Goal: Task Accomplishment & Management: Manage account settings

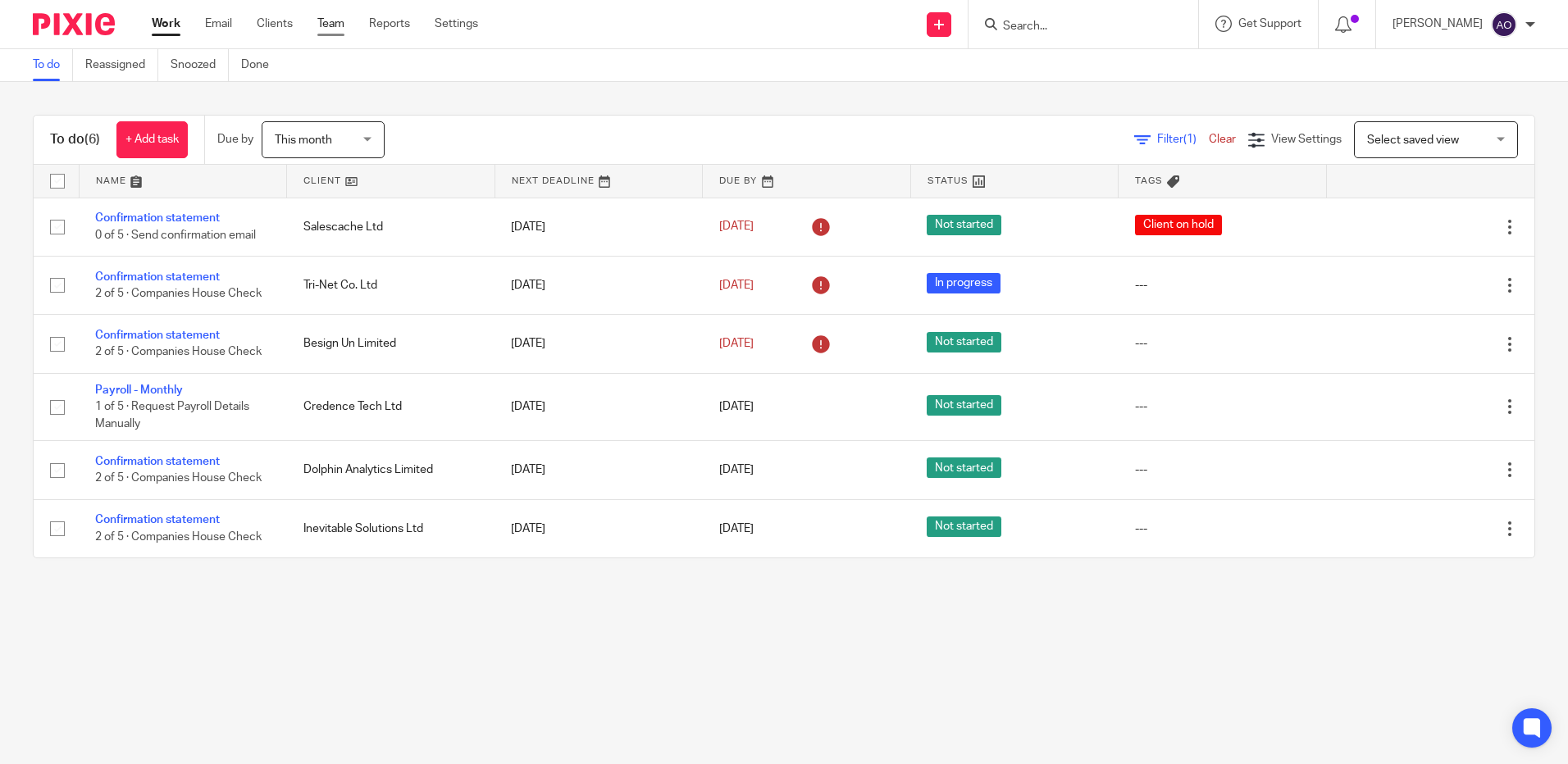
click at [327, 21] on link "Team" at bounding box center [330, 23] width 27 height 16
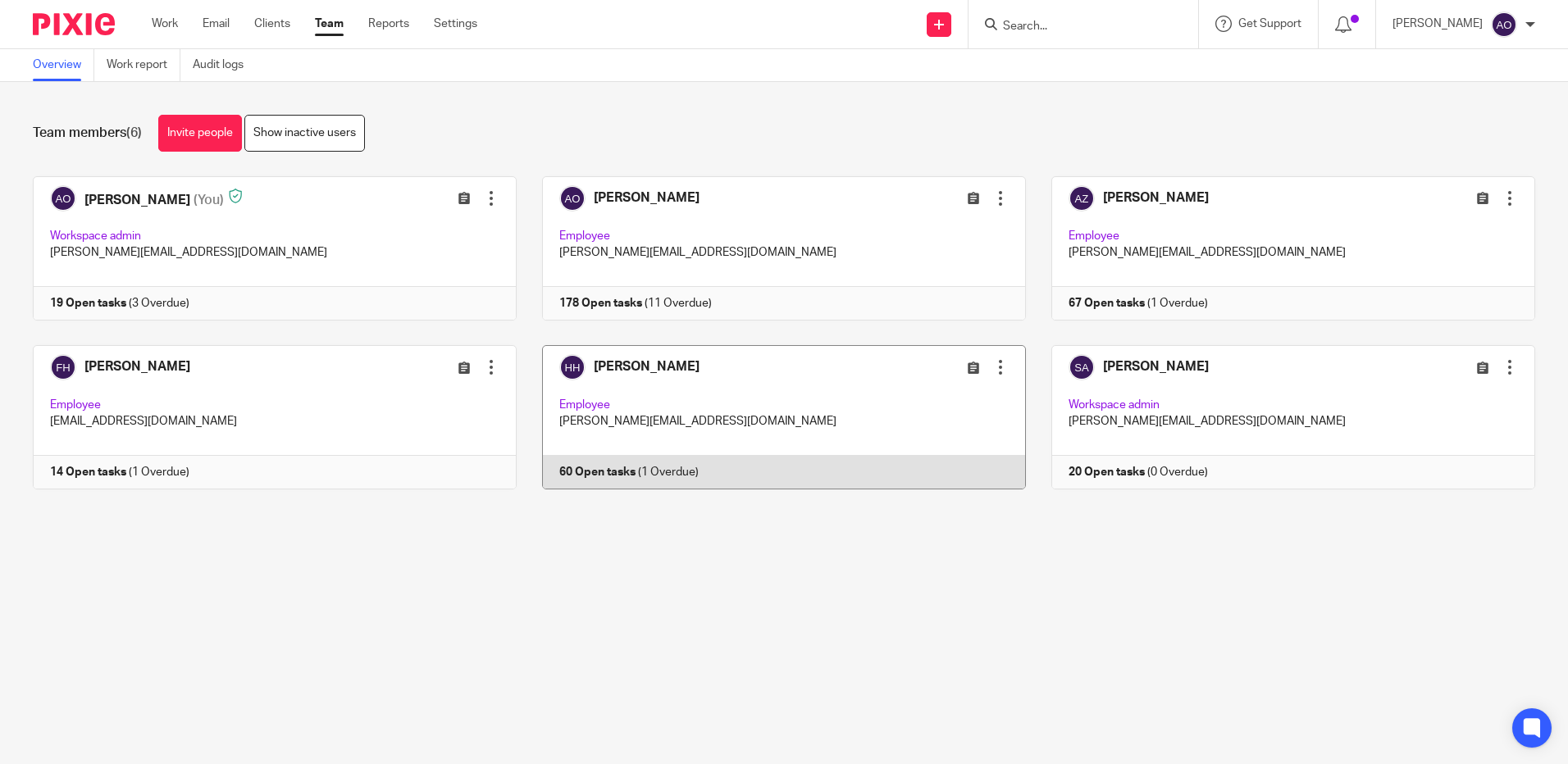
click at [823, 418] on link at bounding box center [771, 418] width 509 height 145
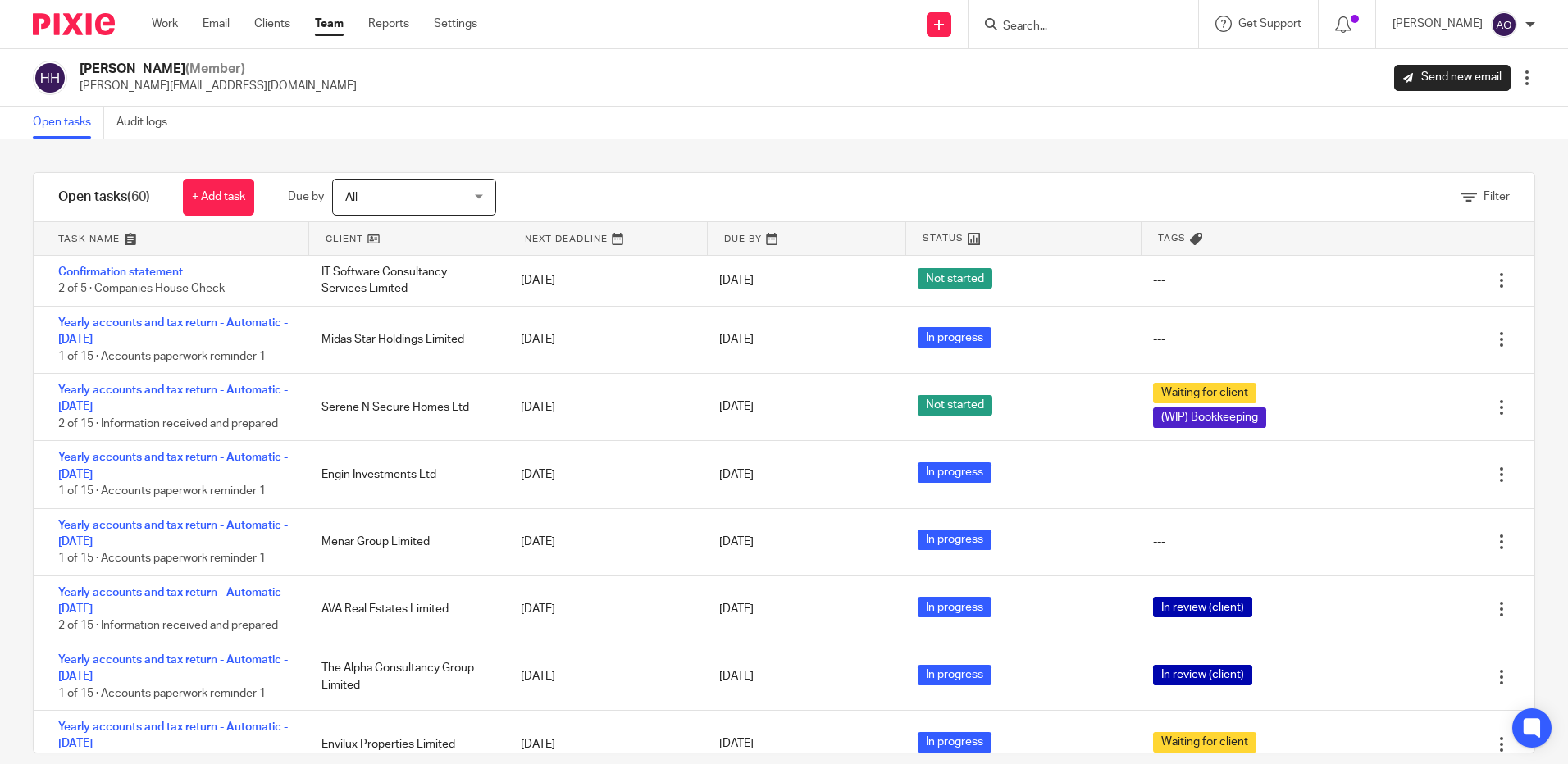
click at [330, 22] on link "Team" at bounding box center [329, 23] width 29 height 16
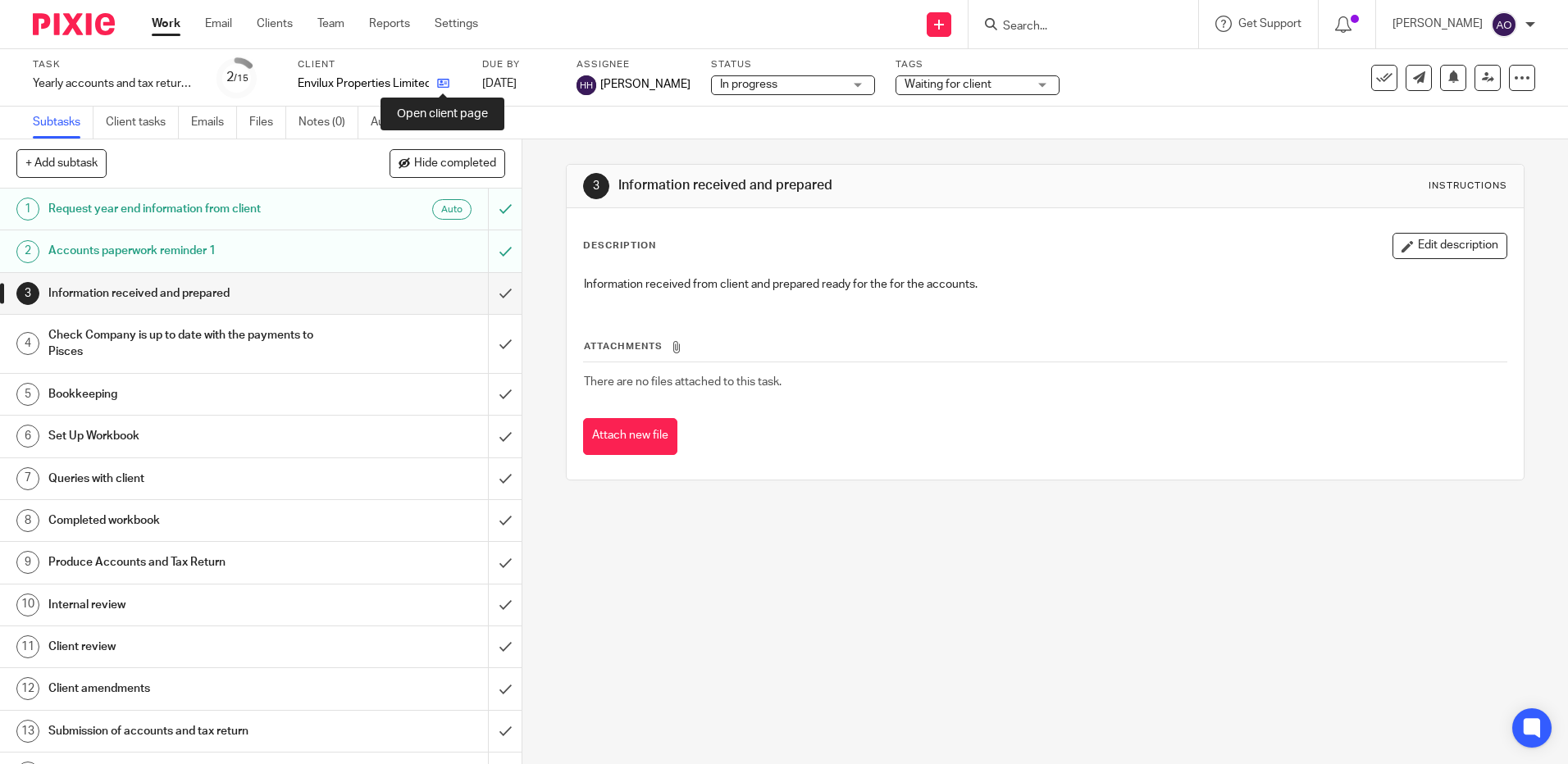
click at [444, 78] on icon at bounding box center [443, 83] width 12 height 12
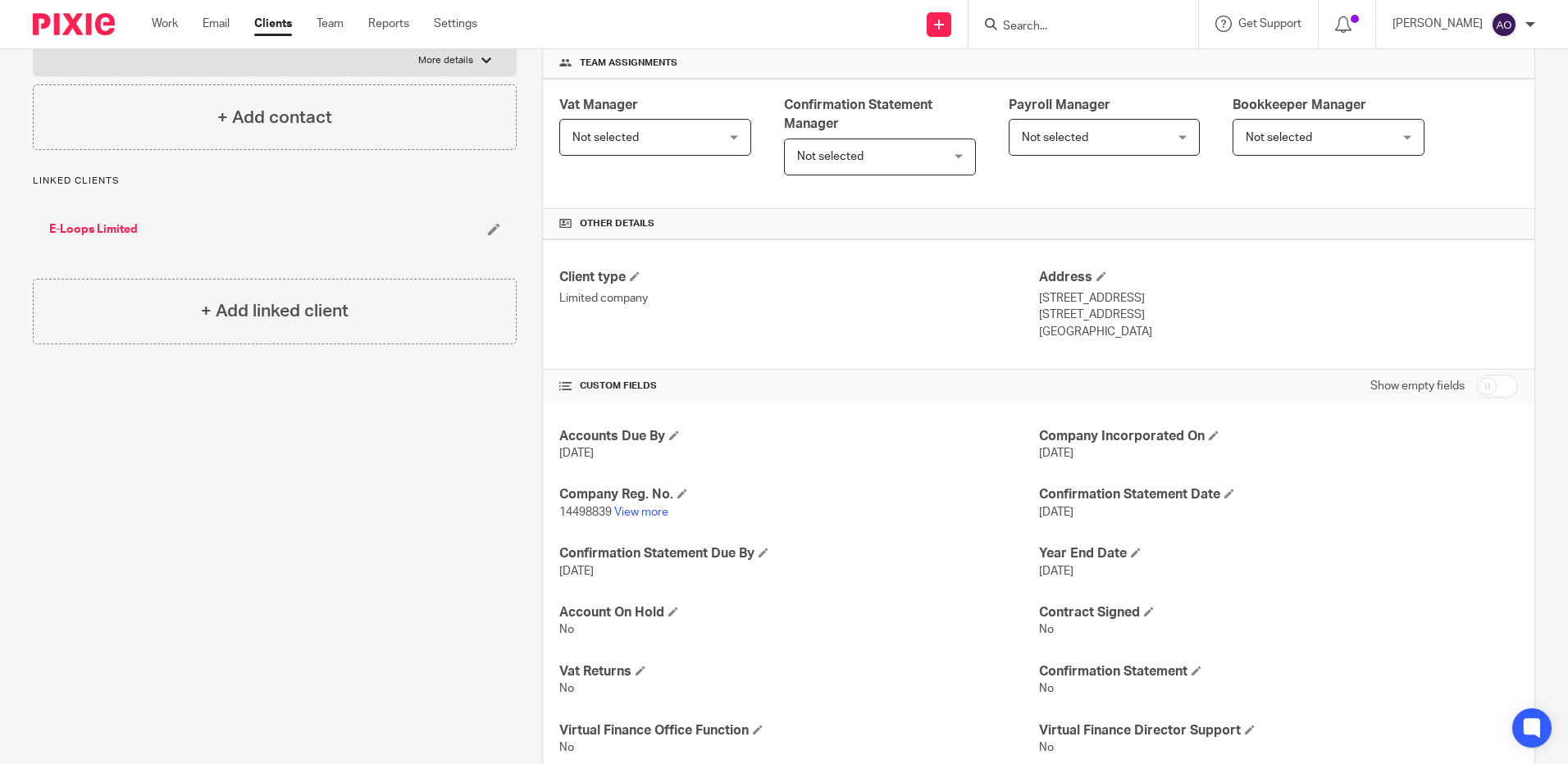
scroll to position [430, 0]
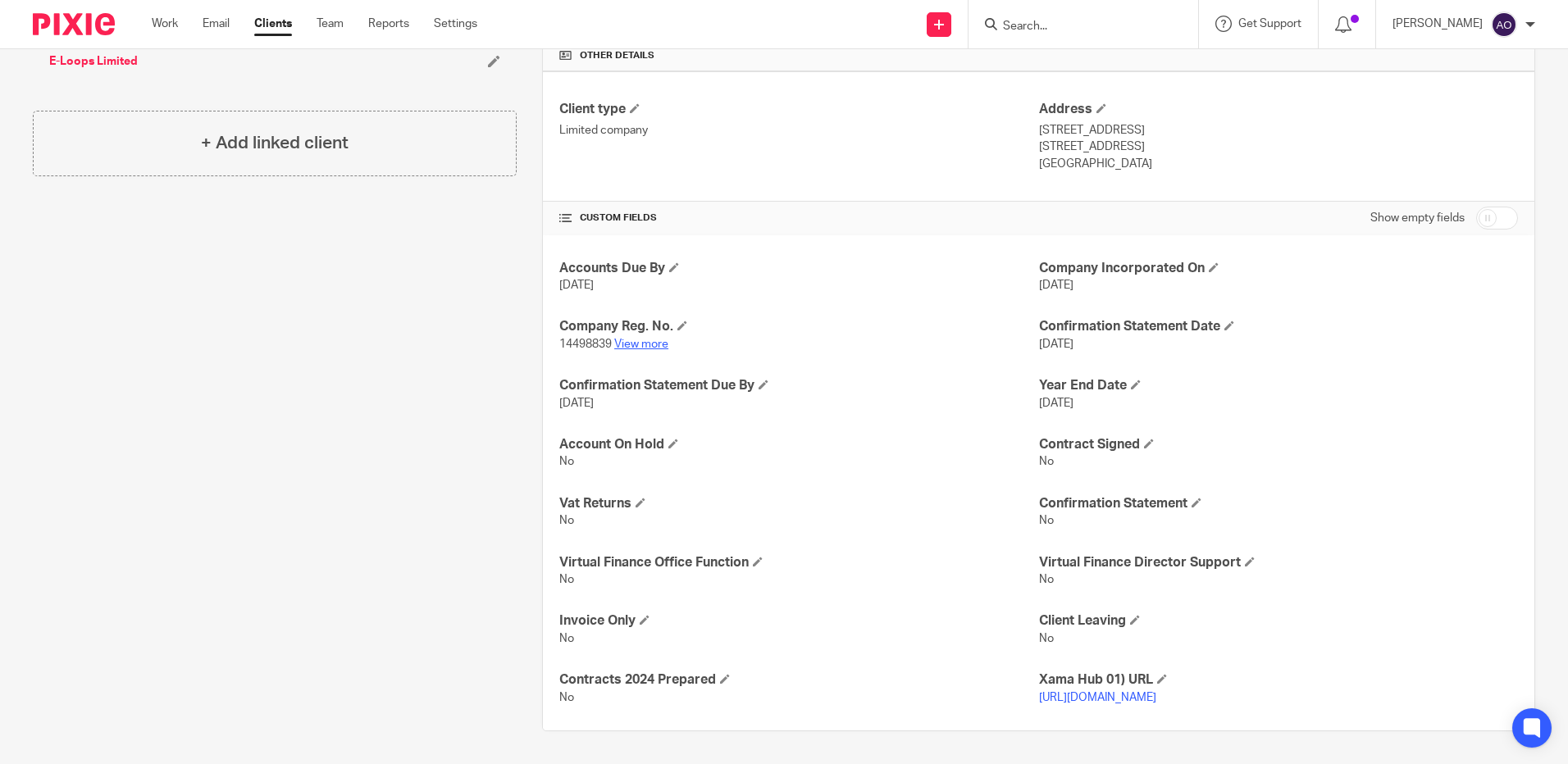
click at [652, 339] on link "View more" at bounding box center [641, 344] width 54 height 11
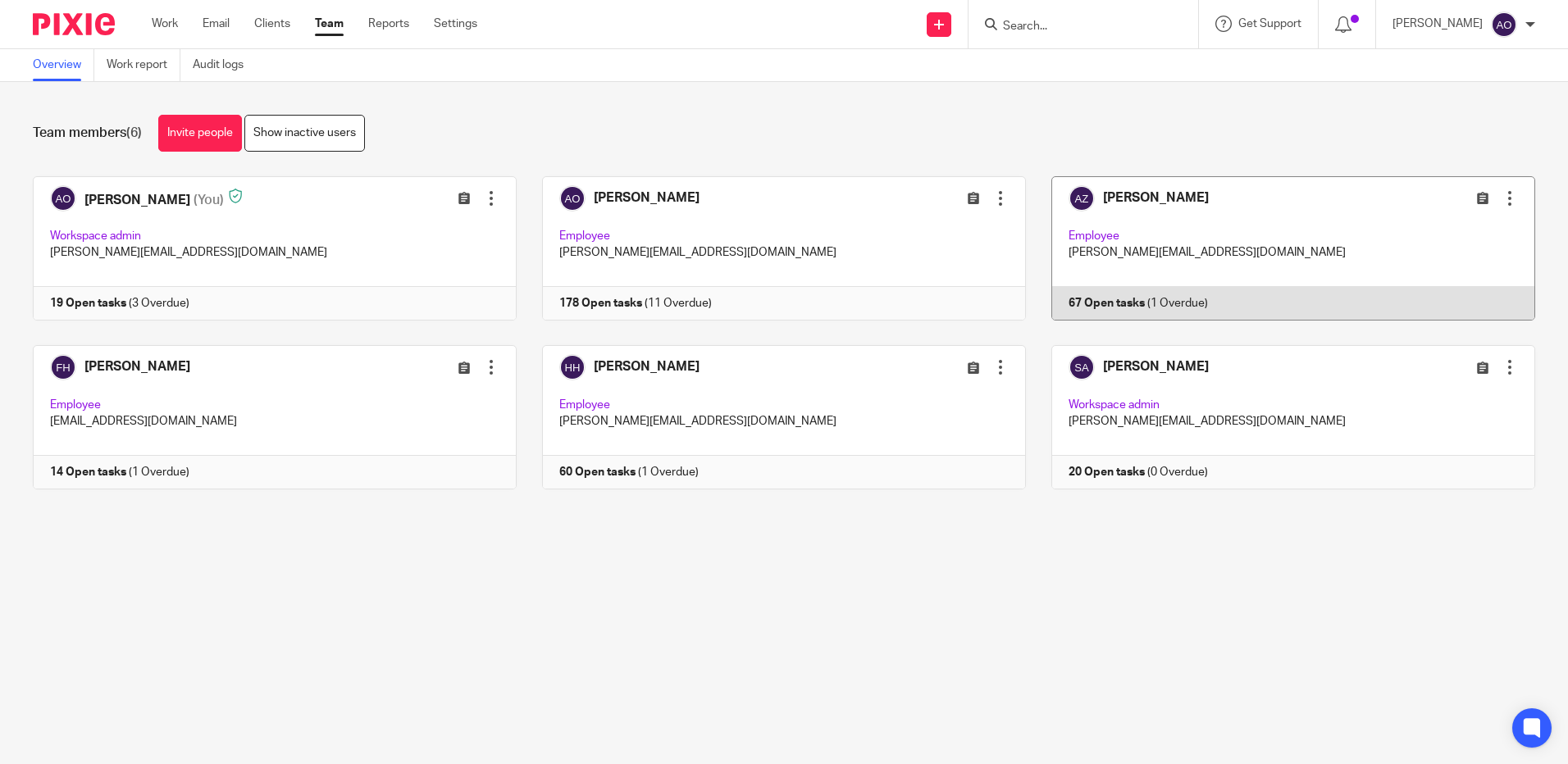
click at [1211, 242] on link at bounding box center [1280, 248] width 509 height 145
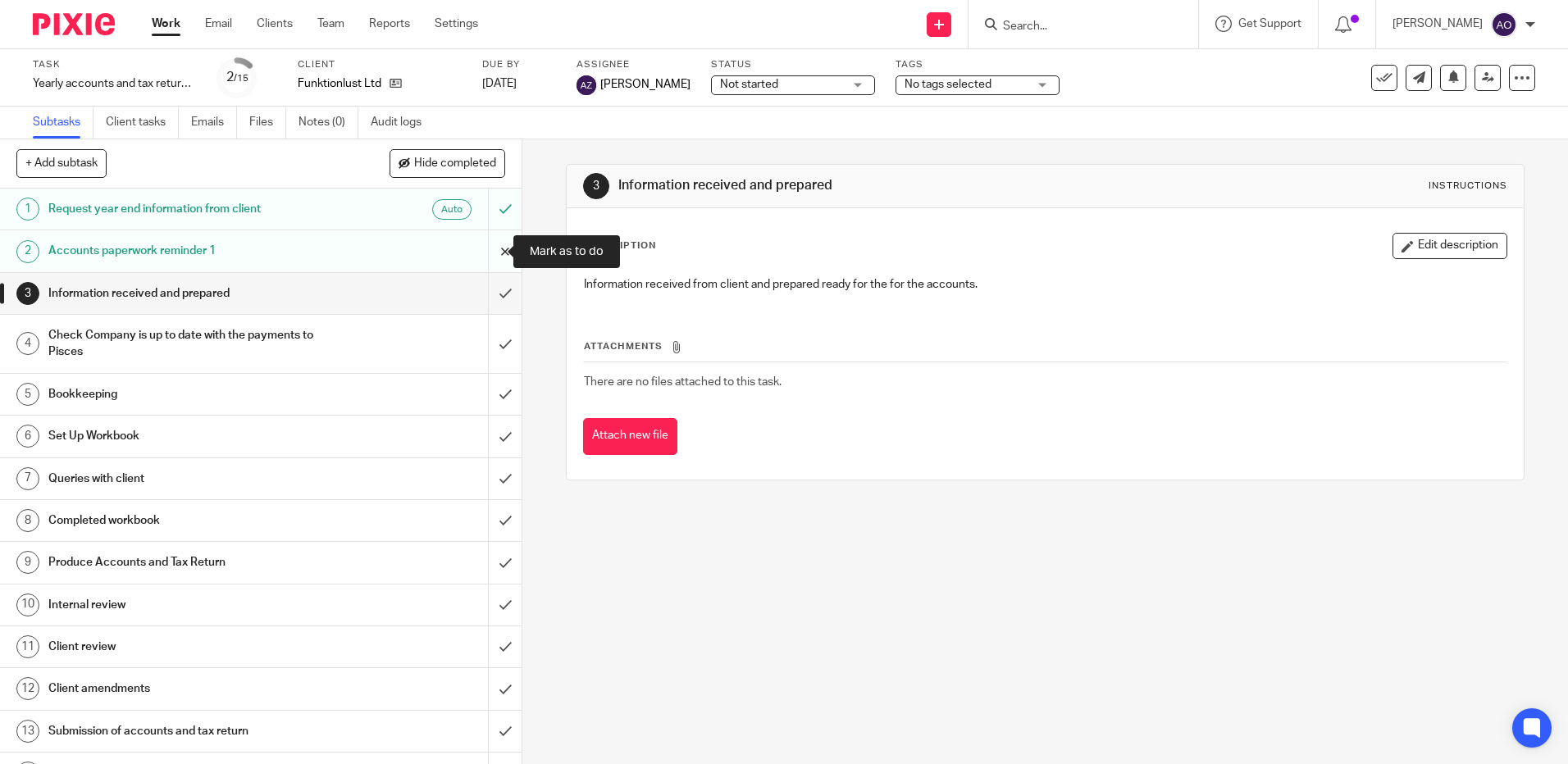
click at [488, 252] on input "submit" at bounding box center [261, 250] width 522 height 41
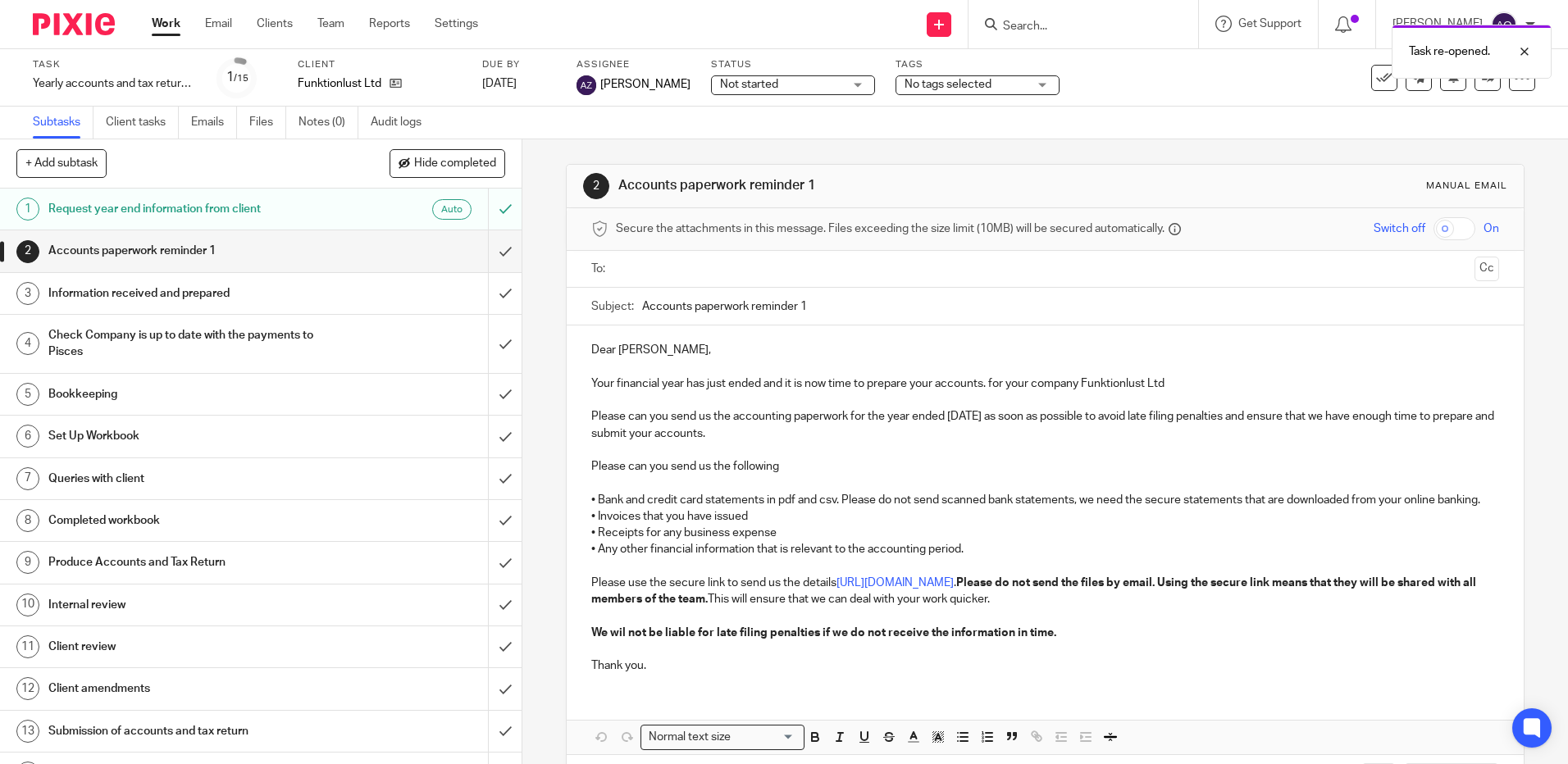
click at [838, 303] on input "Accounts paperwork reminder 1" at bounding box center [1071, 305] width 857 height 37
type input "Accounts paperwork reminder 4"
click at [663, 267] on input "text" at bounding box center [1044, 269] width 845 height 19
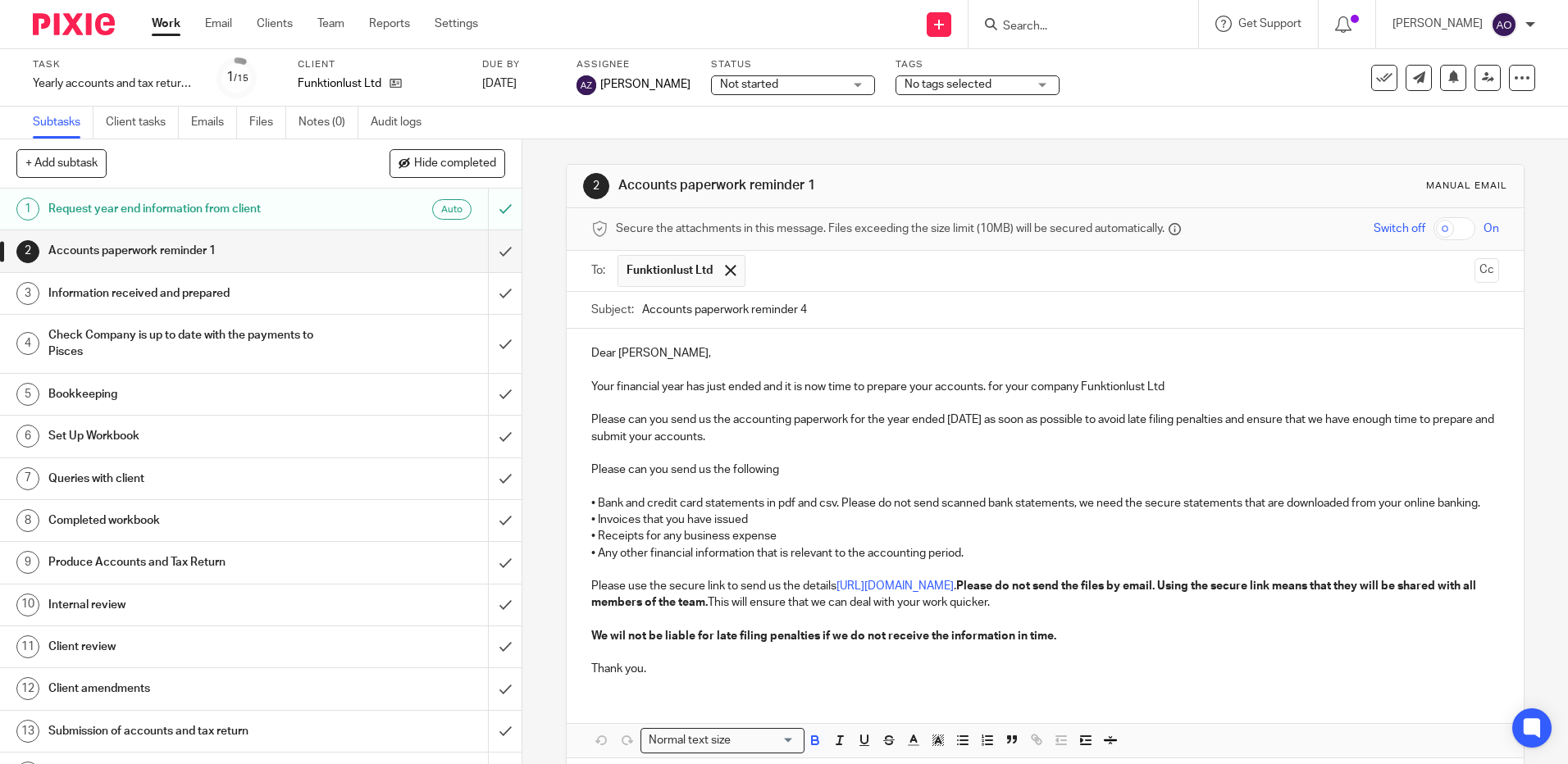
click at [623, 642] on strong "We wil not be liable for late filing penalties if we do not receive the informa…" at bounding box center [824, 637] width 466 height 11
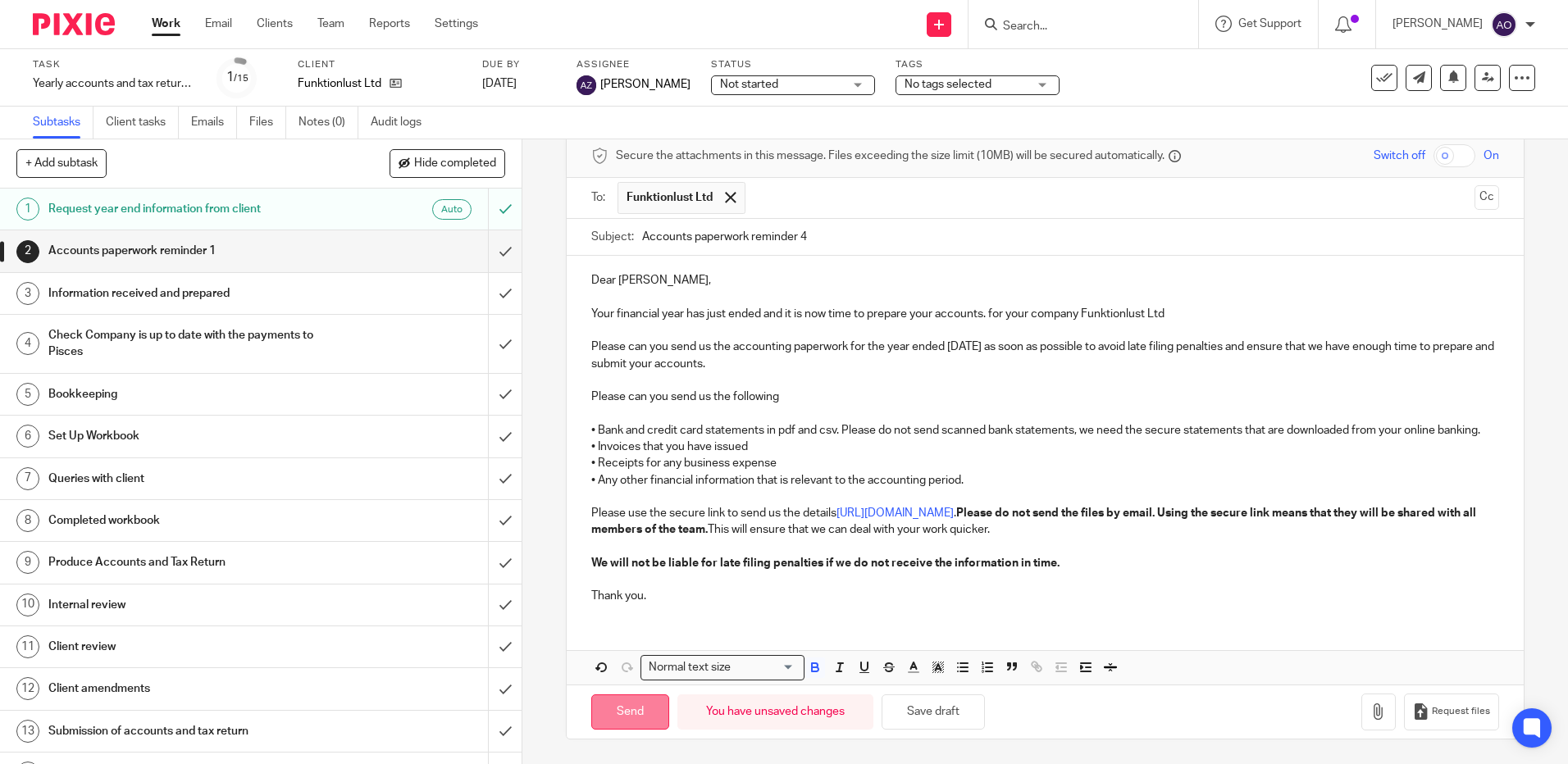
click at [637, 710] on input "Send" at bounding box center [630, 712] width 78 height 35
type input "Sent"
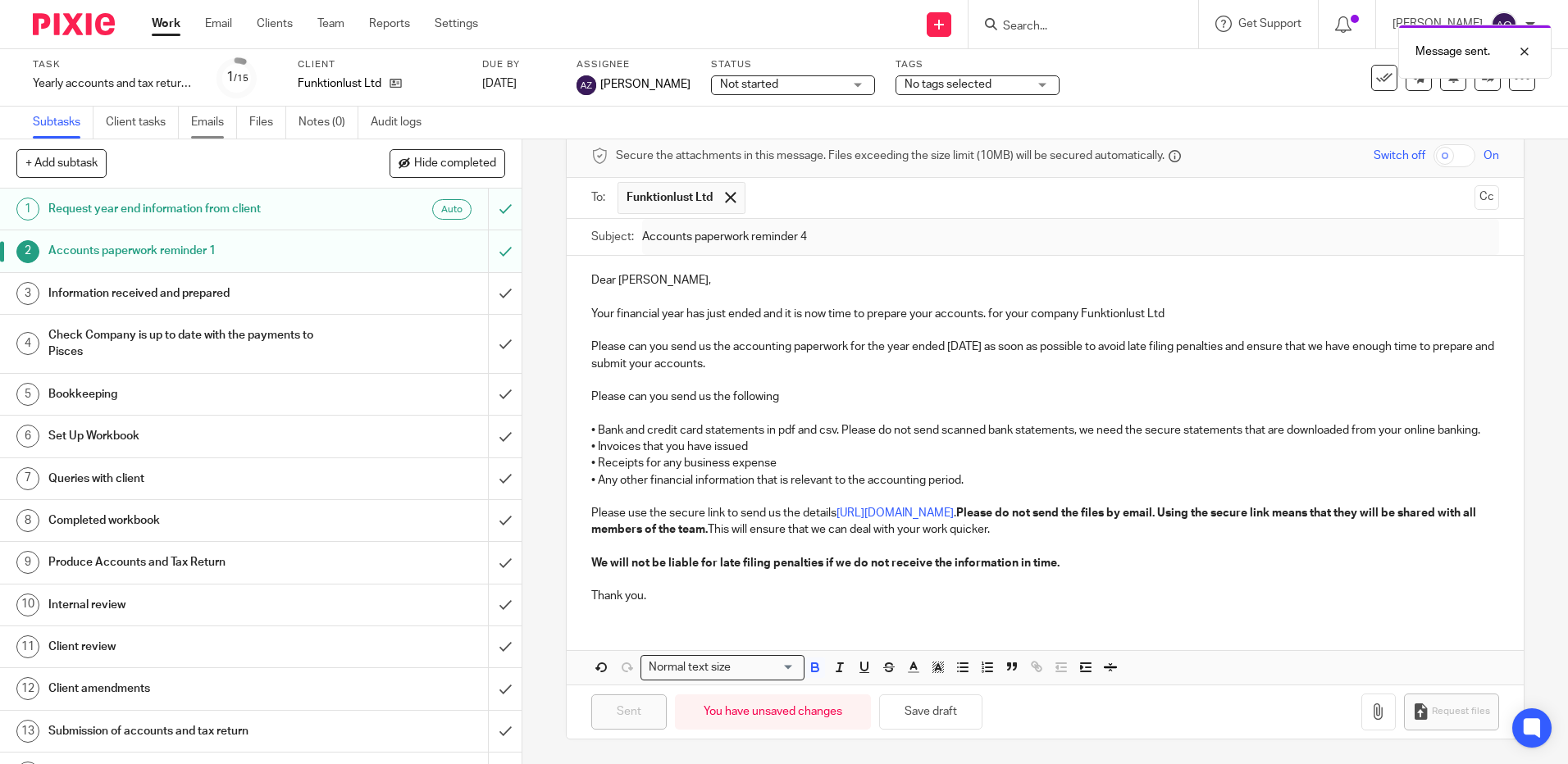
click at [223, 119] on link "Emails" at bounding box center [214, 123] width 46 height 32
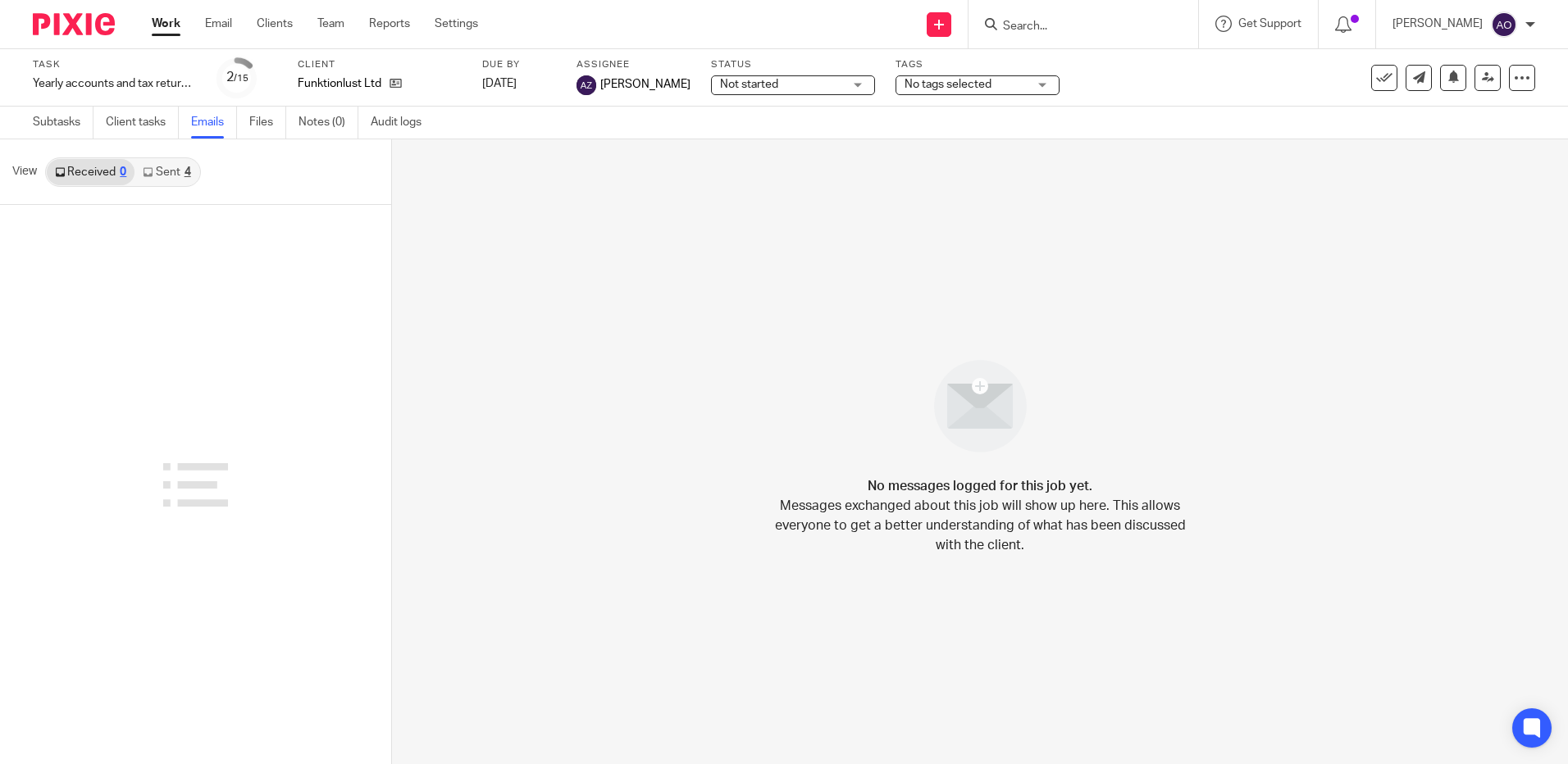
click at [170, 172] on link "Sent 4" at bounding box center [166, 172] width 64 height 27
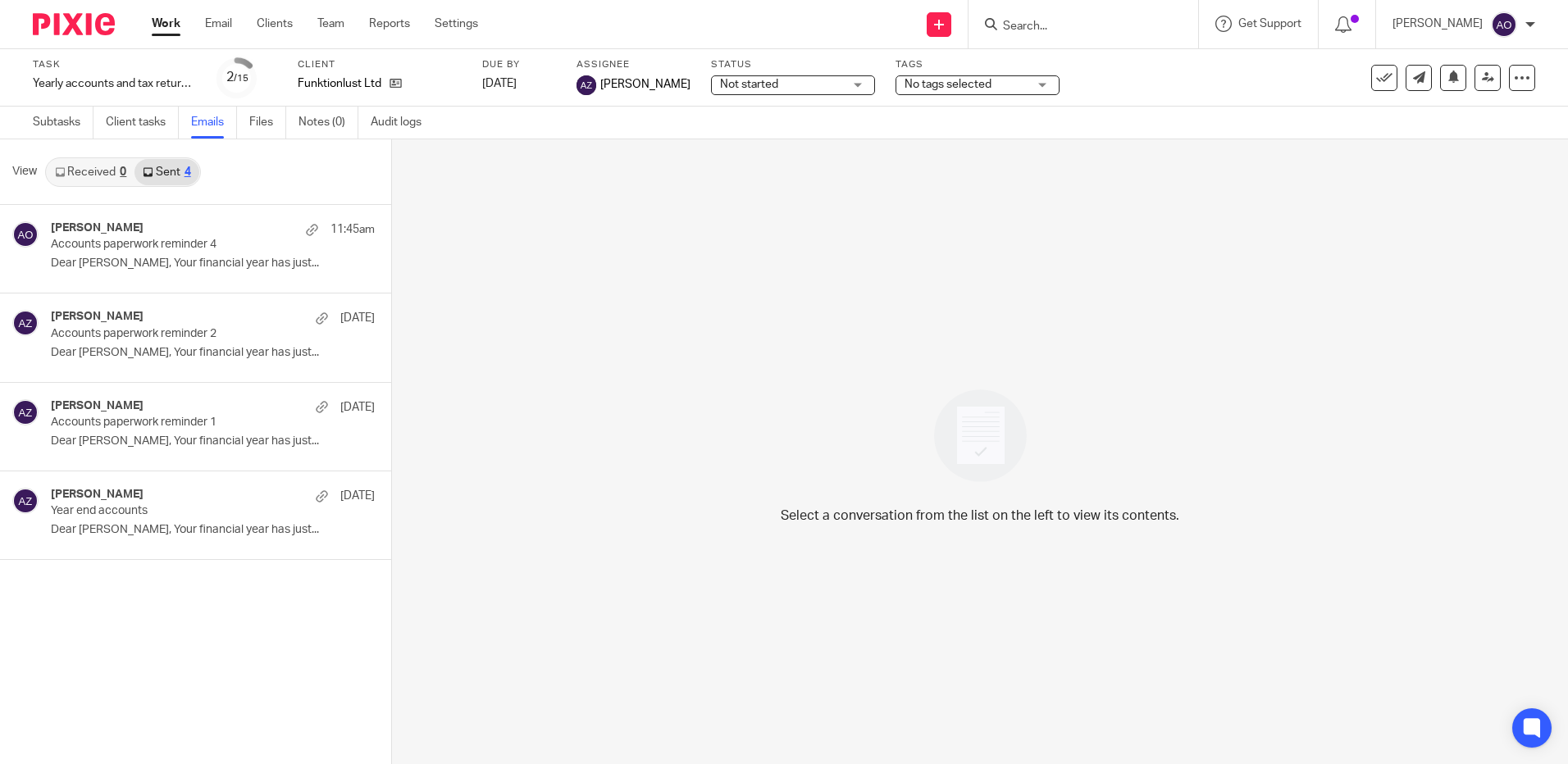
click at [87, 175] on link "Received 0" at bounding box center [90, 172] width 88 height 27
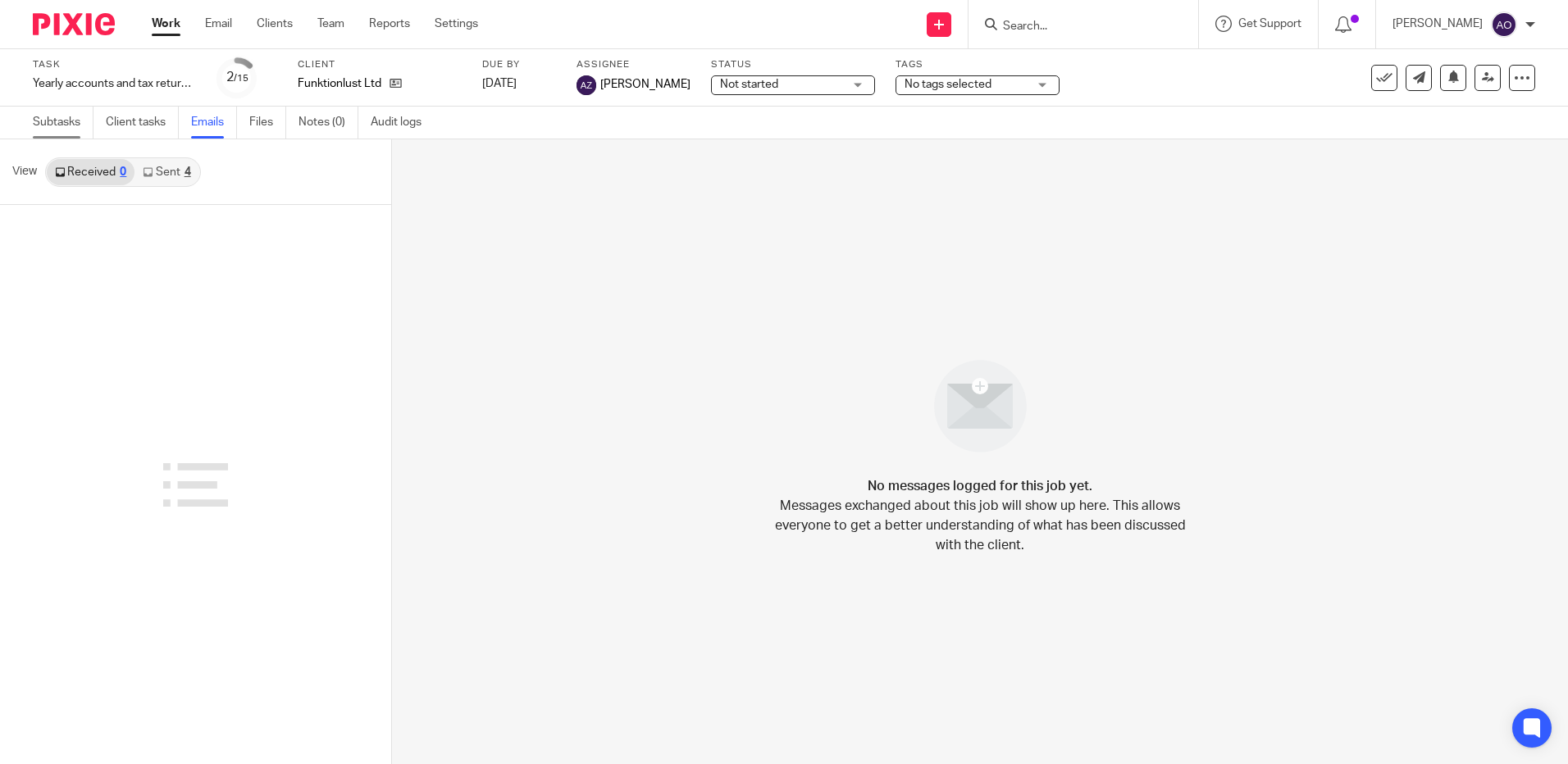
click at [52, 127] on link "Subtasks" at bounding box center [63, 123] width 61 height 32
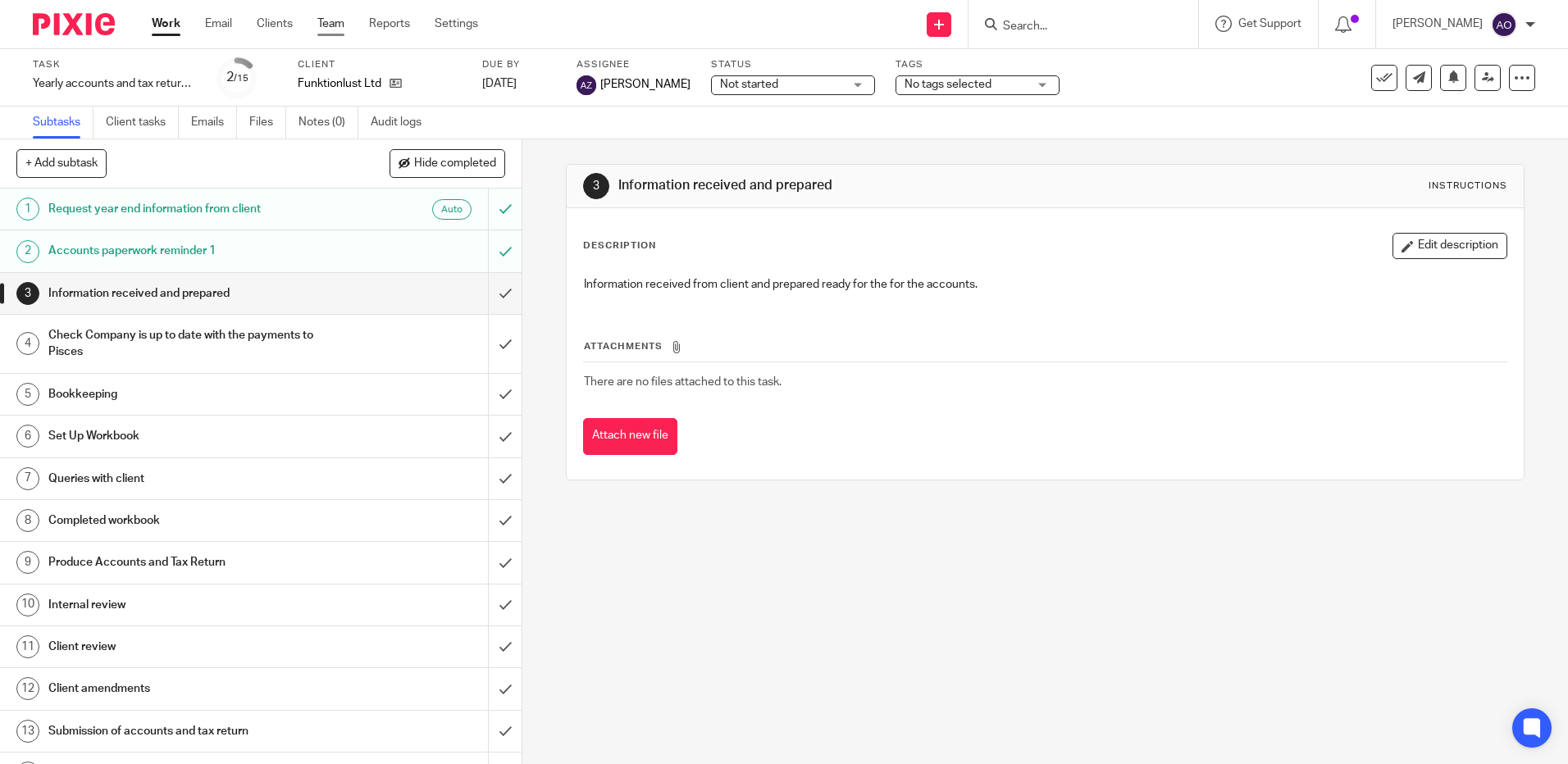
click at [329, 26] on link "Team" at bounding box center [330, 23] width 27 height 16
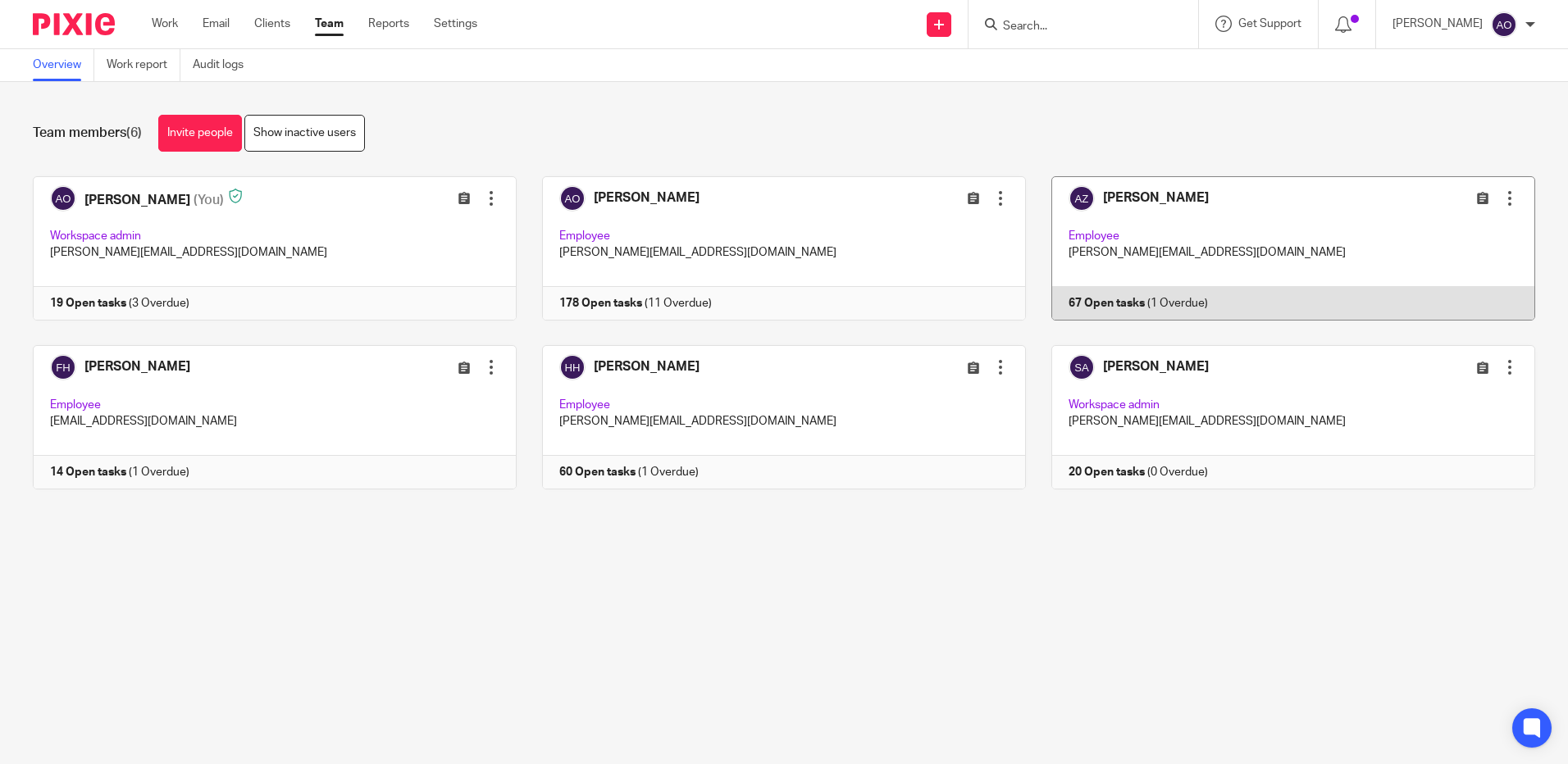
click at [1203, 228] on link at bounding box center [1280, 248] width 509 height 145
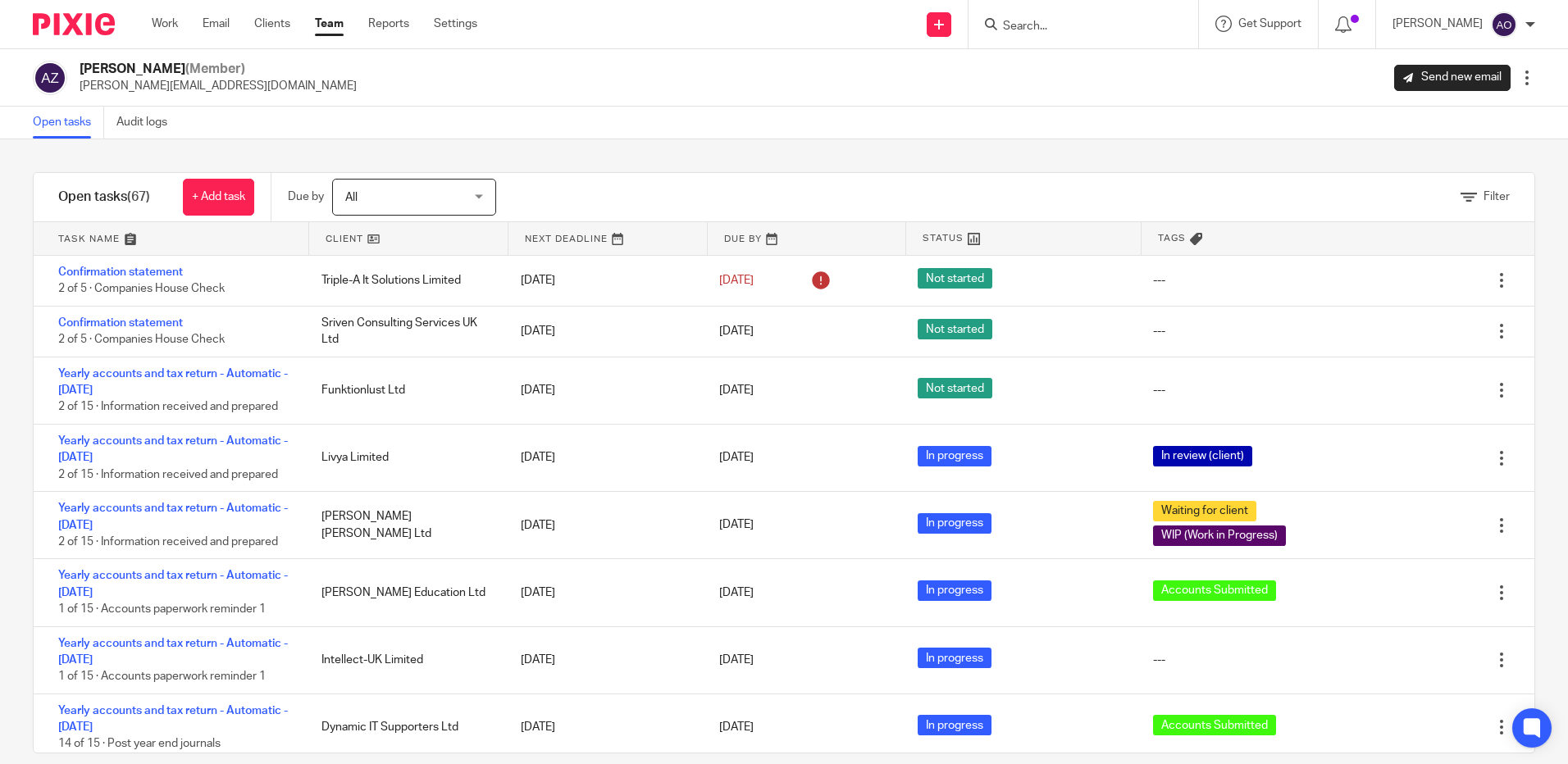
click at [1159, 239] on span "Tags" at bounding box center [1172, 238] width 28 height 14
click at [1484, 192] on span "Filter" at bounding box center [1498, 197] width 27 height 11
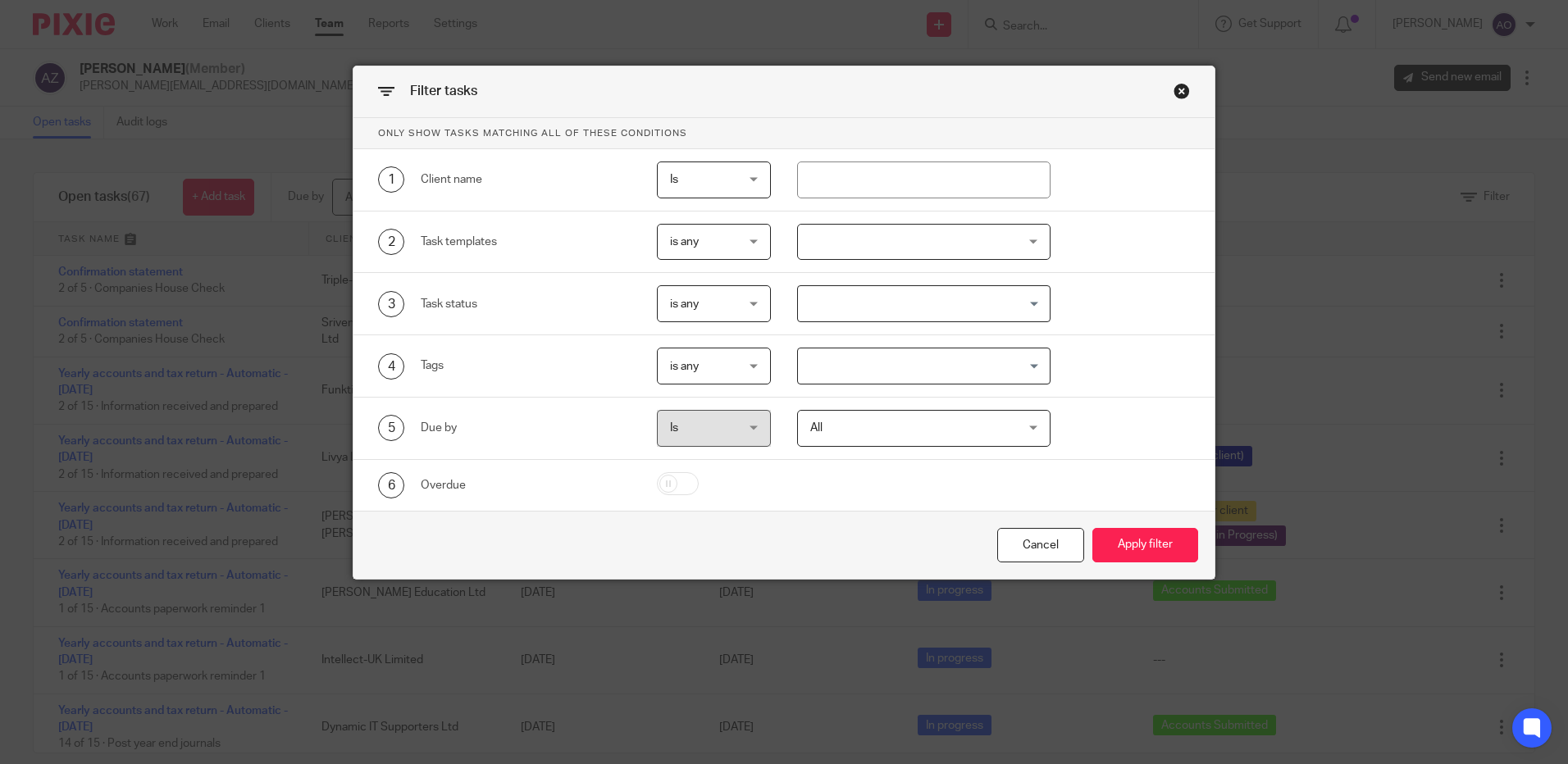
click at [756, 366] on div "is any is any" at bounding box center [714, 365] width 114 height 37
click at [708, 425] on li "is all" at bounding box center [708, 434] width 112 height 33
click at [1022, 362] on input "Search for option" at bounding box center [920, 366] width 241 height 29
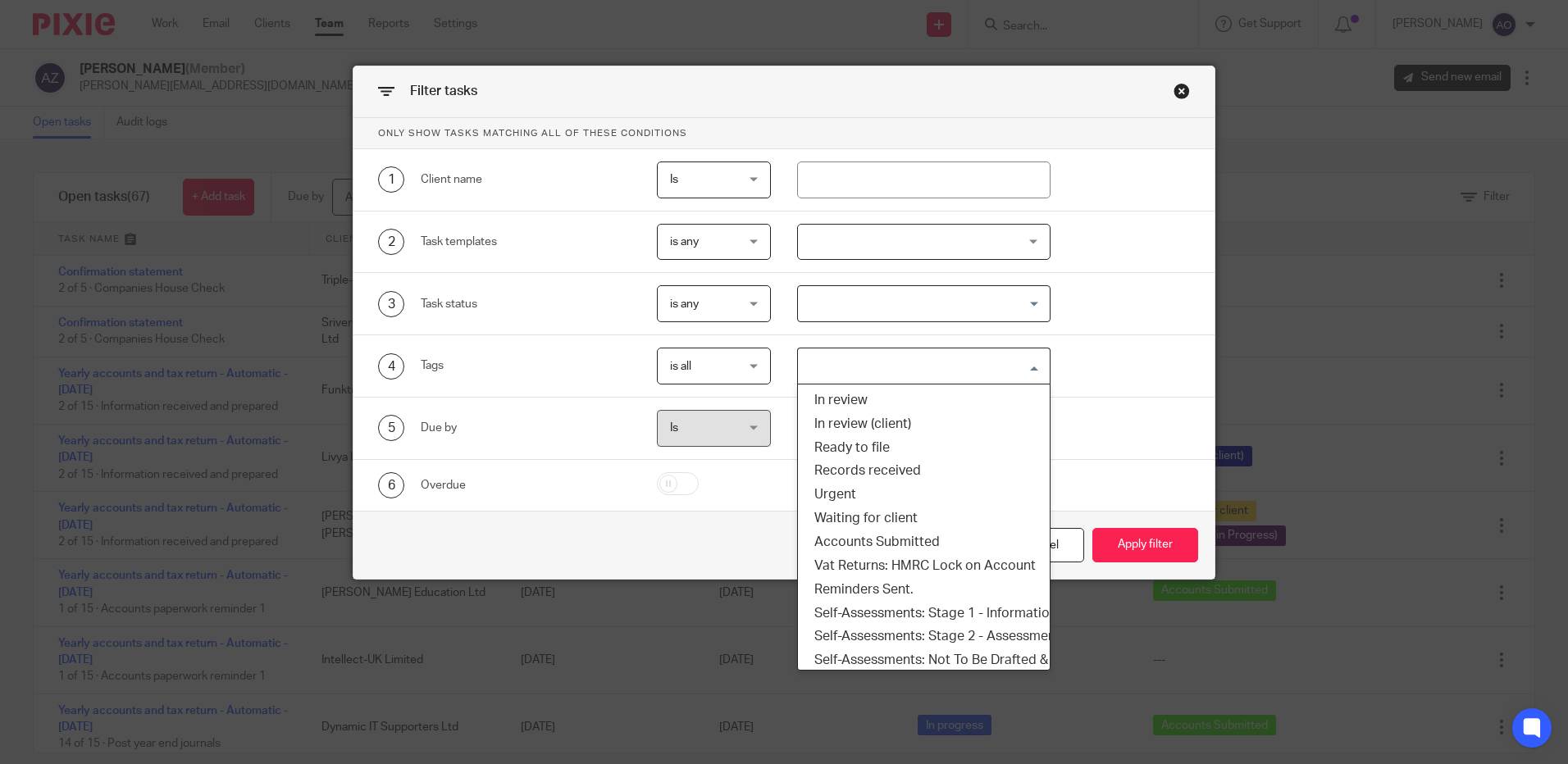
click at [1022, 362] on input "Search for option" at bounding box center [920, 366] width 241 height 29
click at [1151, 552] on button "Apply filter" at bounding box center [1145, 545] width 106 height 35
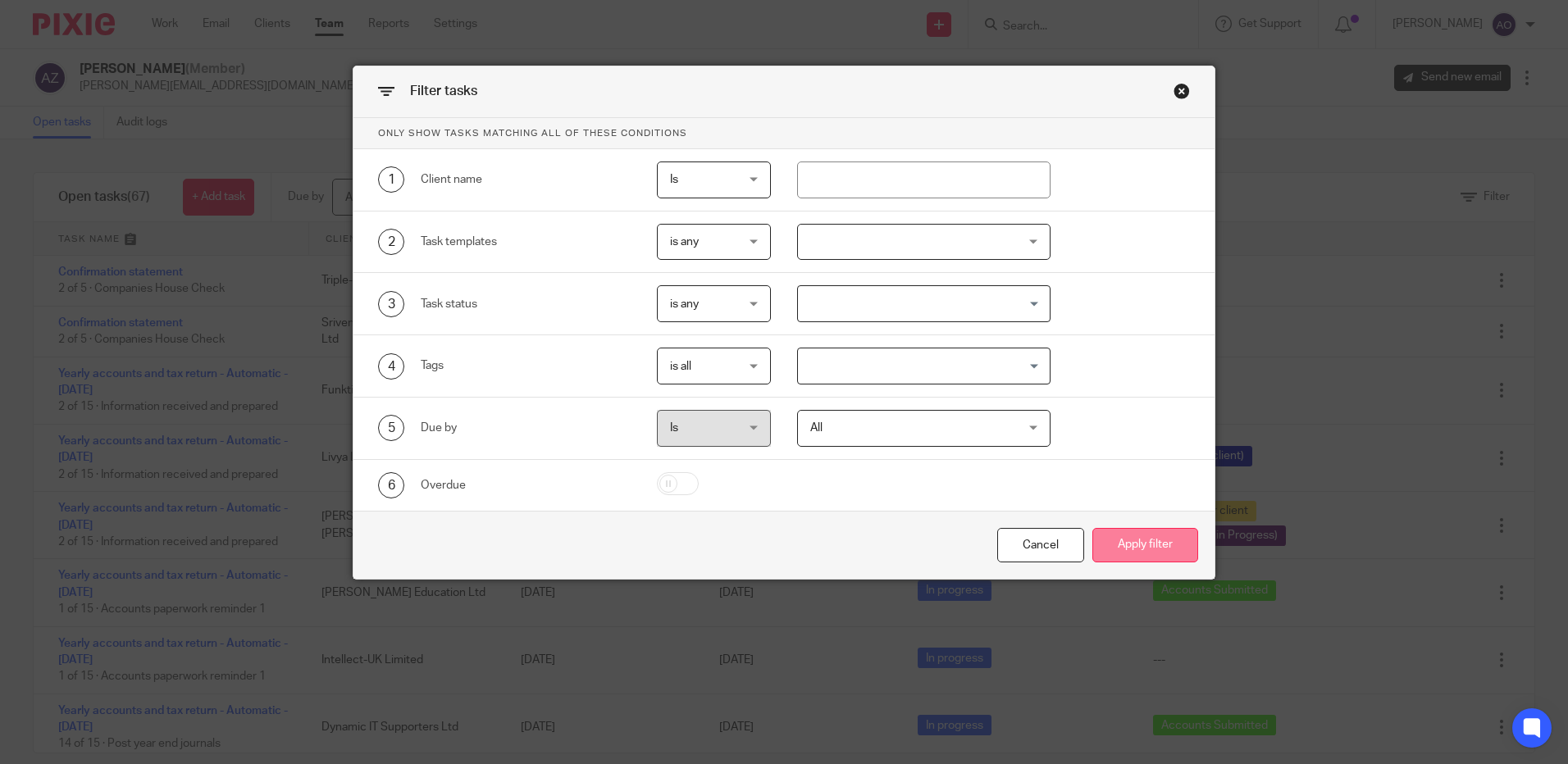
click at [1151, 552] on button "Apply filter" at bounding box center [1145, 545] width 106 height 35
click at [975, 359] on input "Search for option" at bounding box center [920, 366] width 241 height 29
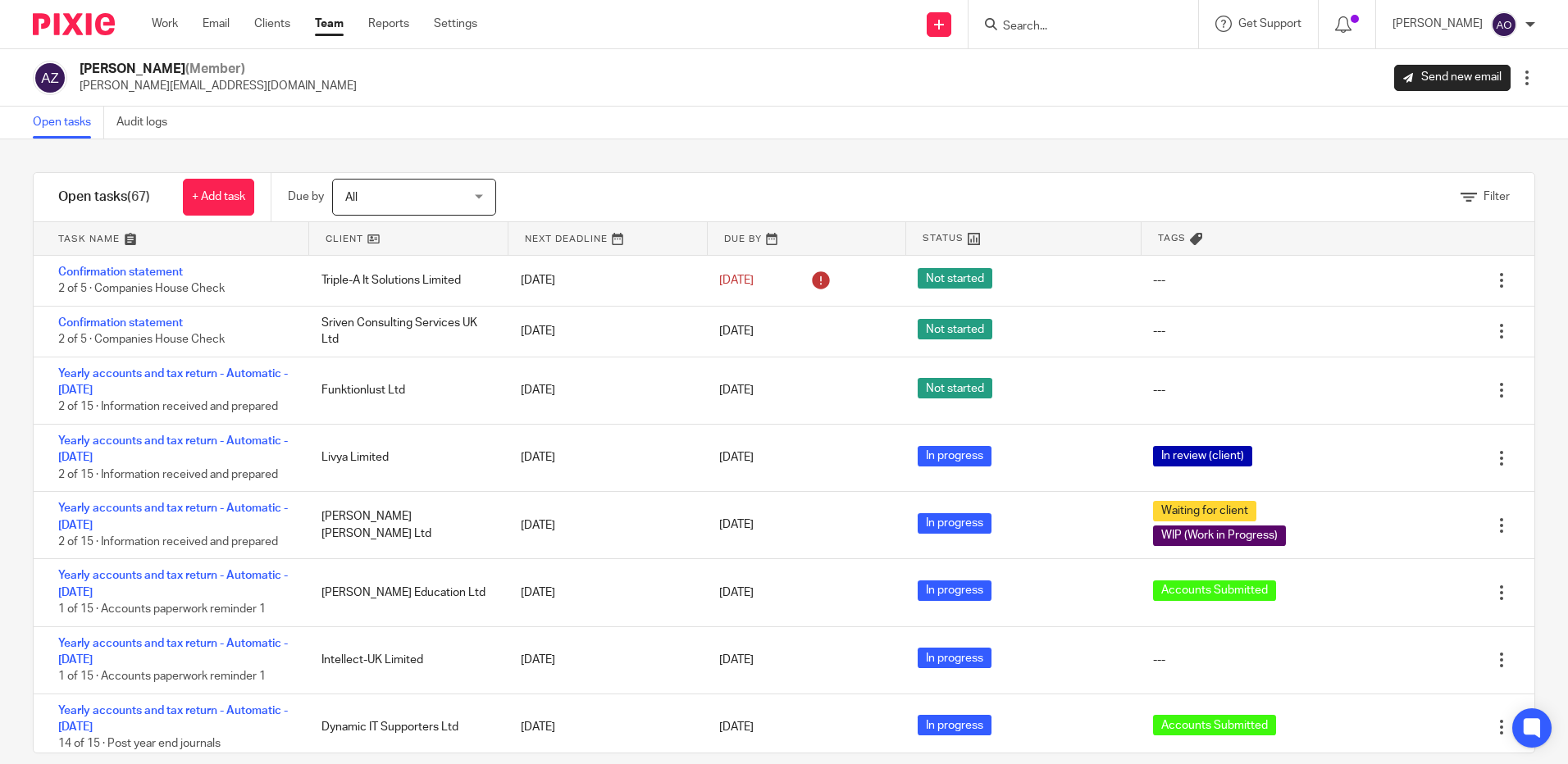
click at [1462, 204] on div "Filter" at bounding box center [1486, 197] width 50 height 17
click at [1461, 190] on icon at bounding box center [1469, 197] width 16 height 16
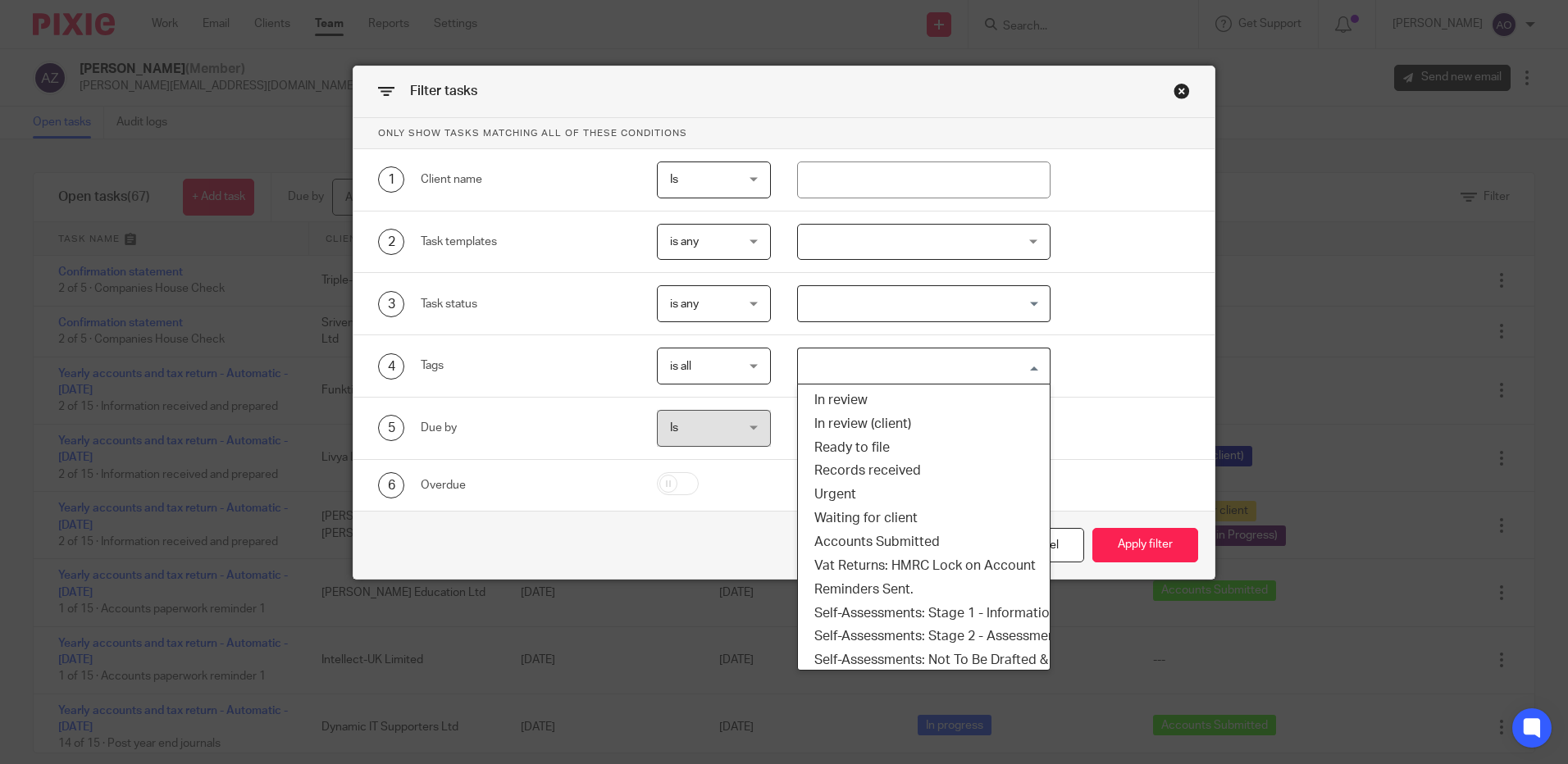
click at [916, 362] on input "Search for option" at bounding box center [920, 366] width 241 height 29
click at [894, 400] on li "In review" at bounding box center [923, 400] width 252 height 24
click at [1025, 362] on input "Search for option" at bounding box center [958, 366] width 165 height 29
click at [903, 427] on li "In review (client)" at bounding box center [923, 423] width 252 height 24
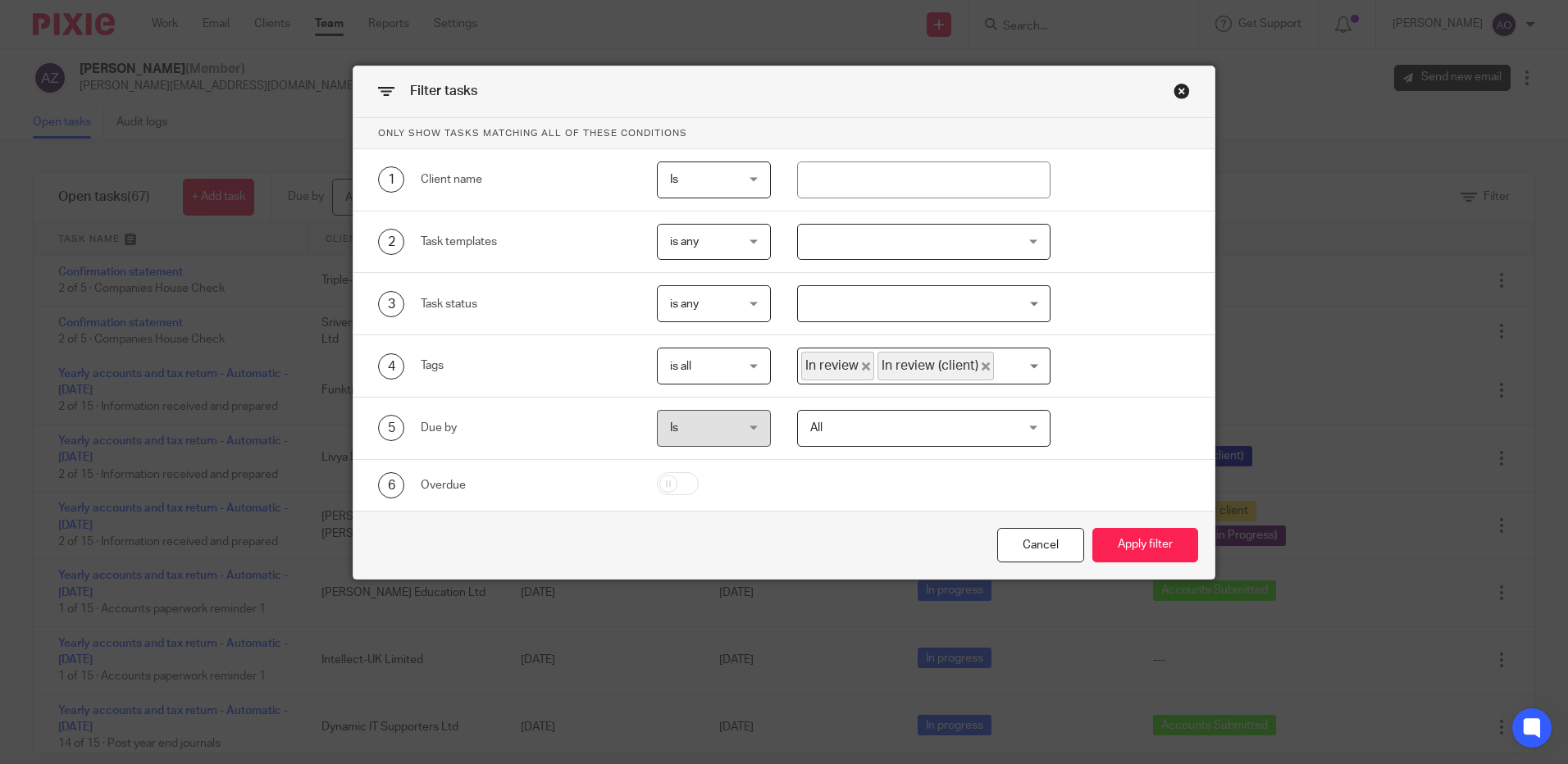
click at [1033, 361] on input "Search for option" at bounding box center [1018, 366] width 45 height 29
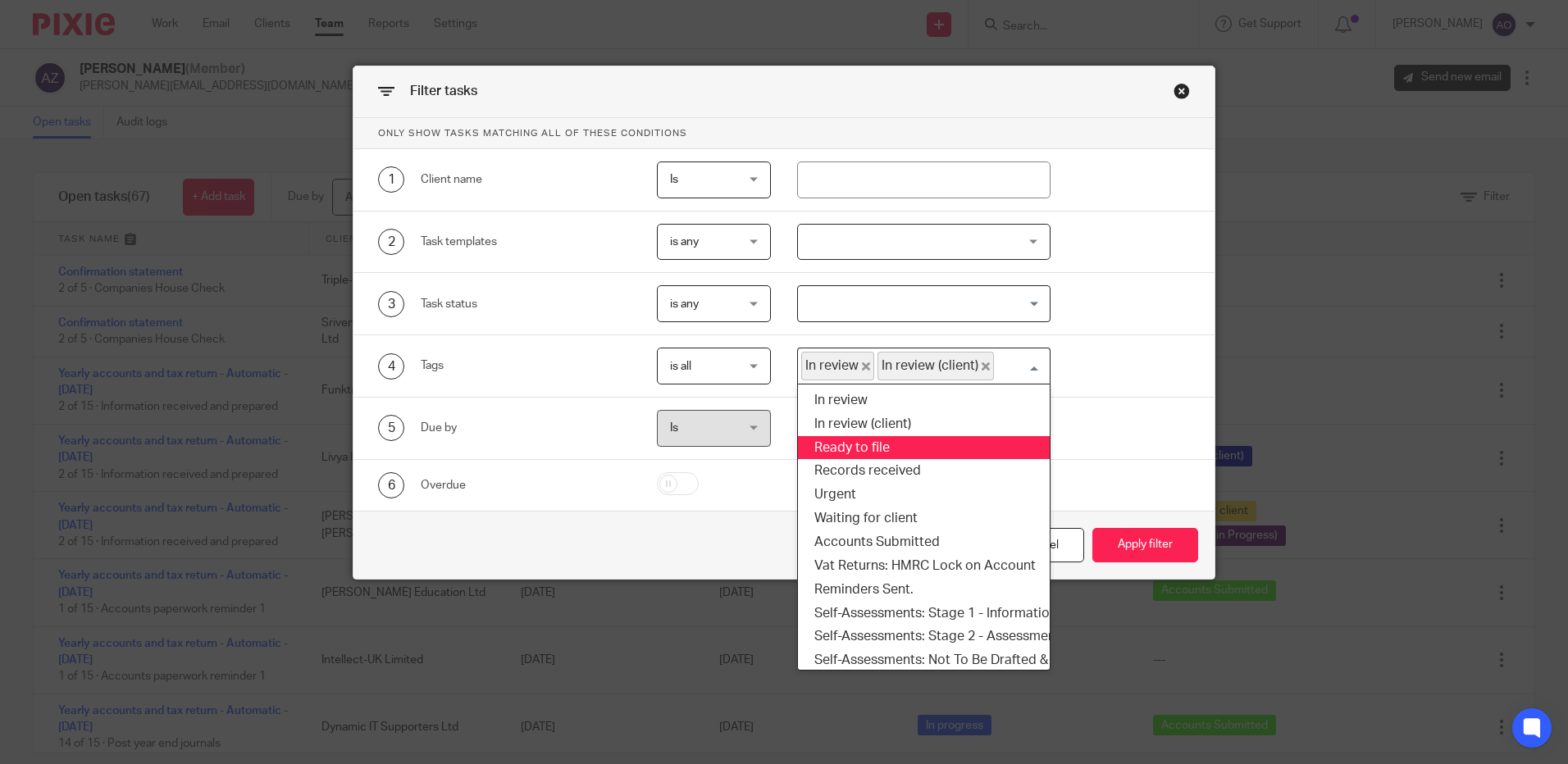
click at [865, 446] on li "Ready to file" at bounding box center [923, 447] width 252 height 24
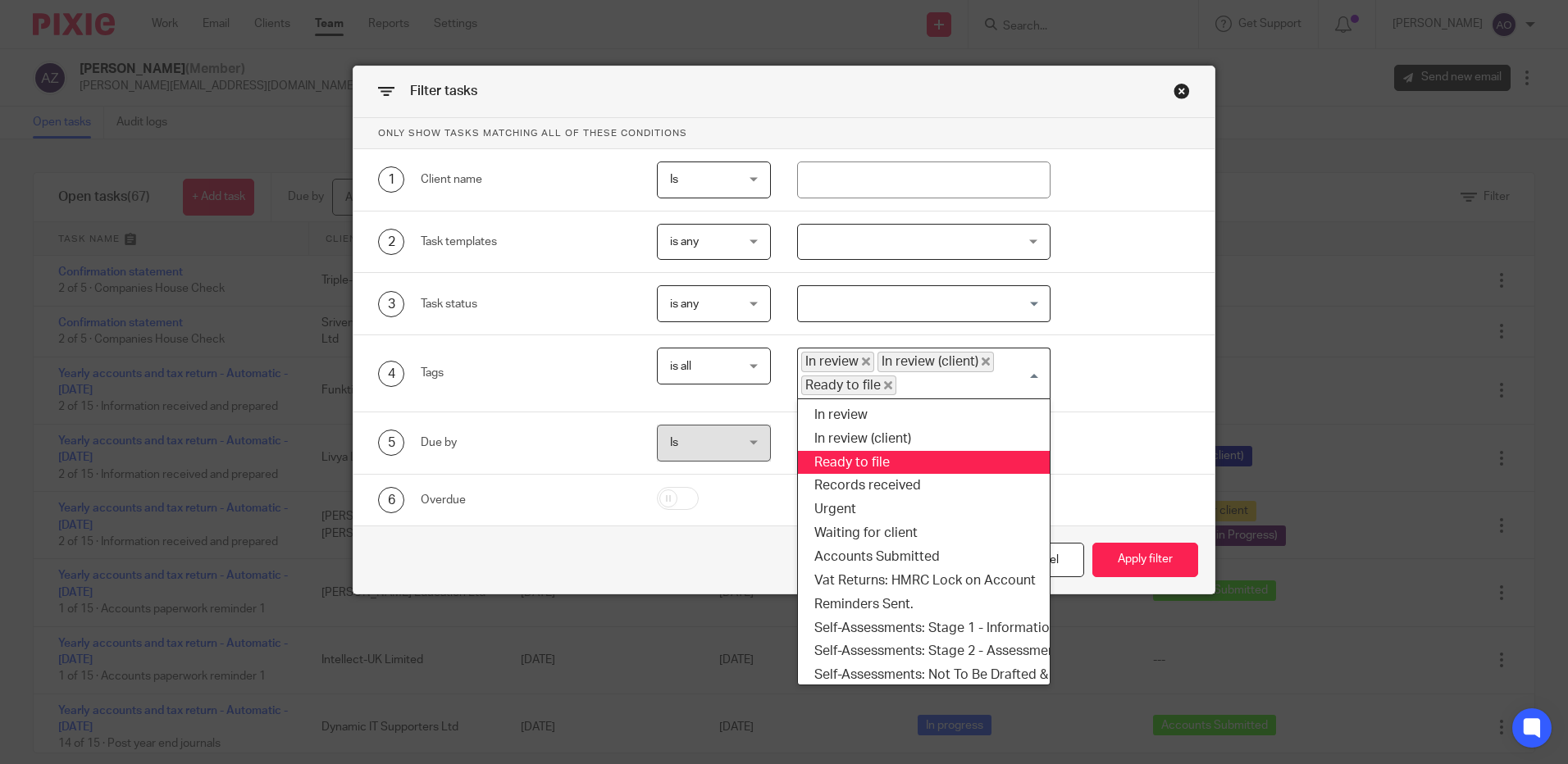
click at [1030, 366] on div "In review In review (client) Ready to file" at bounding box center [920, 371] width 245 height 47
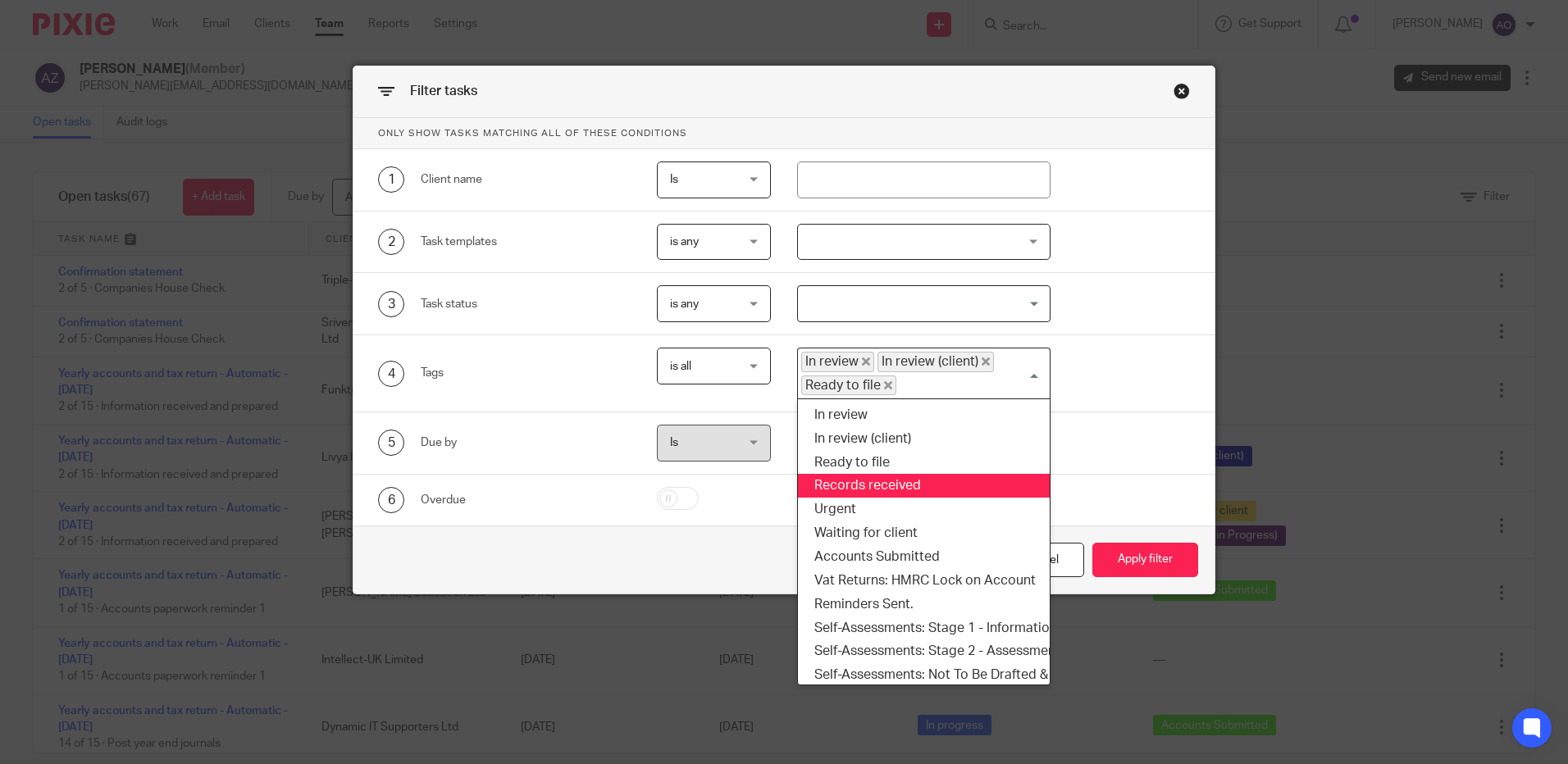
click at [888, 489] on li "Records received" at bounding box center [923, 485] width 252 height 24
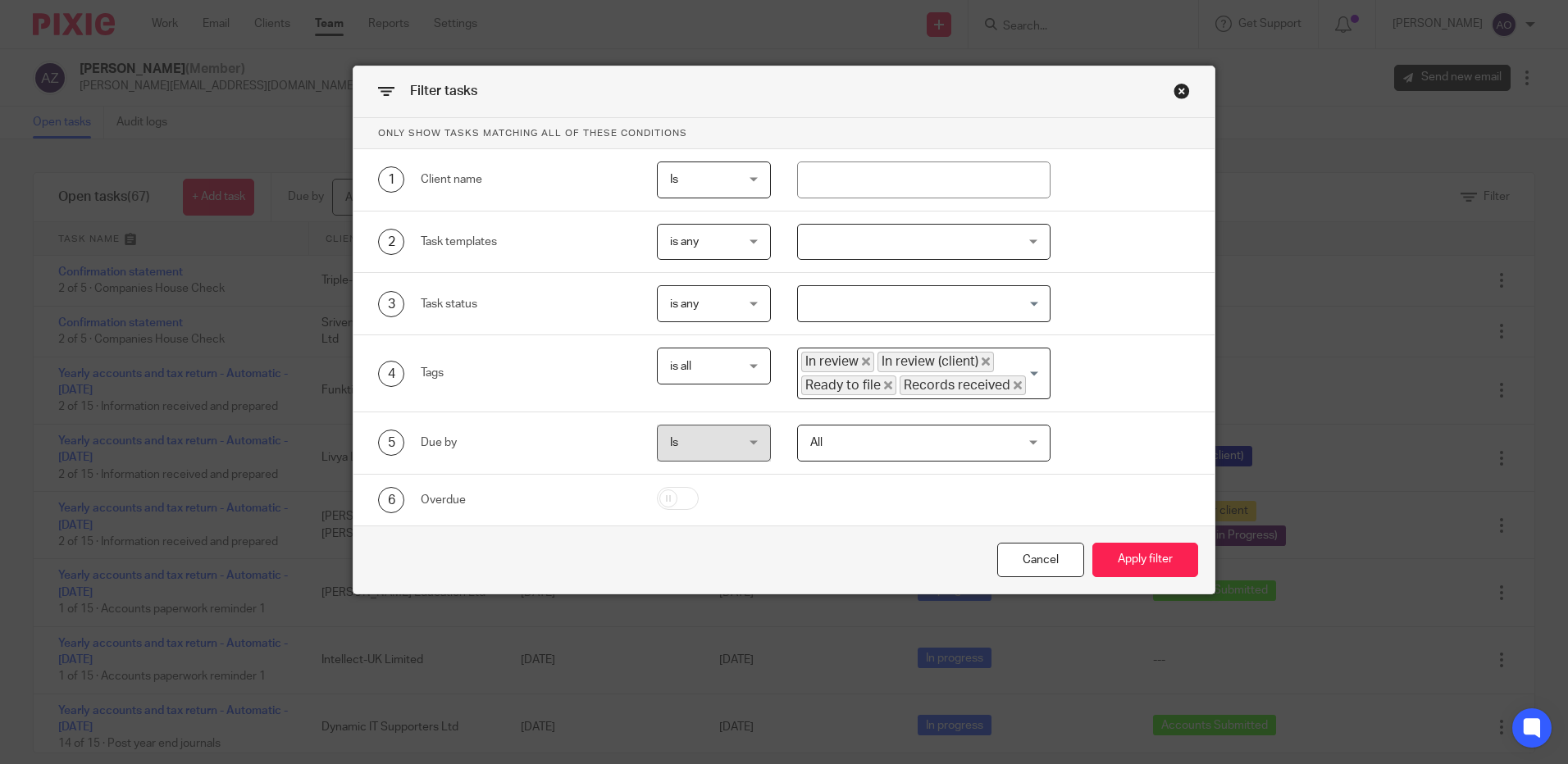
click at [1034, 376] on input "Search for option" at bounding box center [1035, 385] width 13 height 20
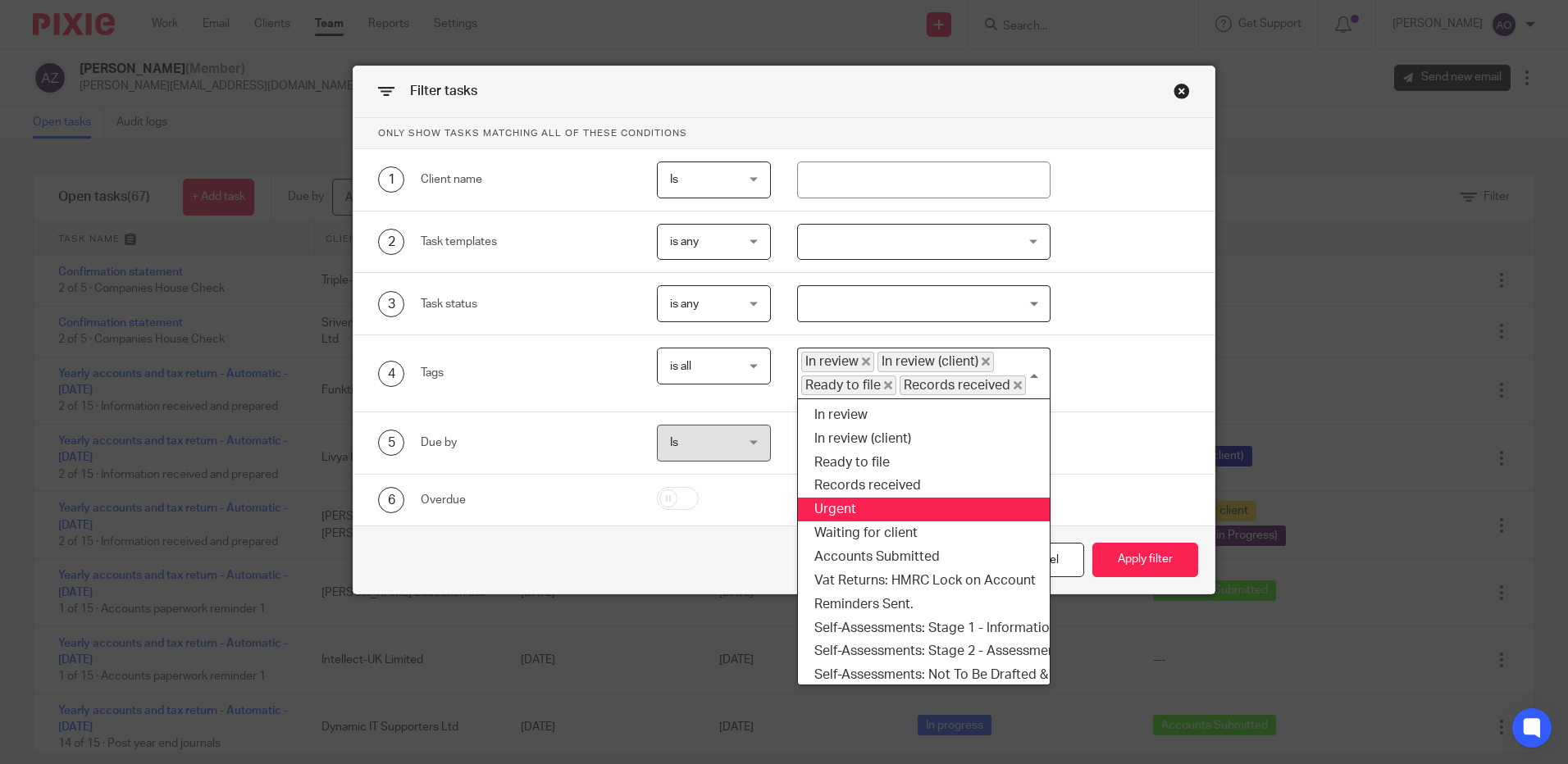
click at [844, 508] on li "Urgent" at bounding box center [923, 509] width 252 height 24
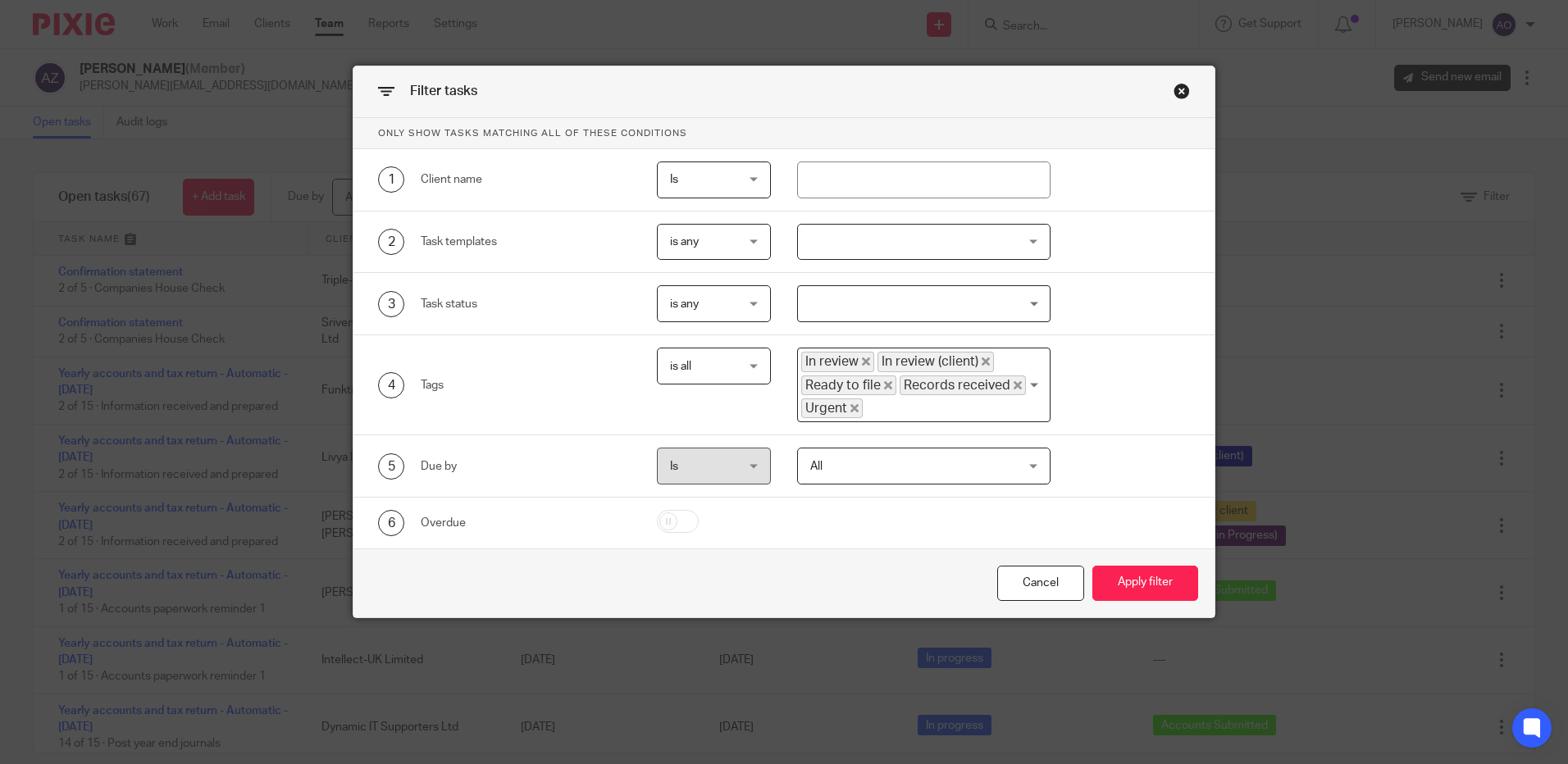
click at [1032, 380] on div "In review In review (client) Ready to file Records received Urgent" at bounding box center [920, 382] width 245 height 69
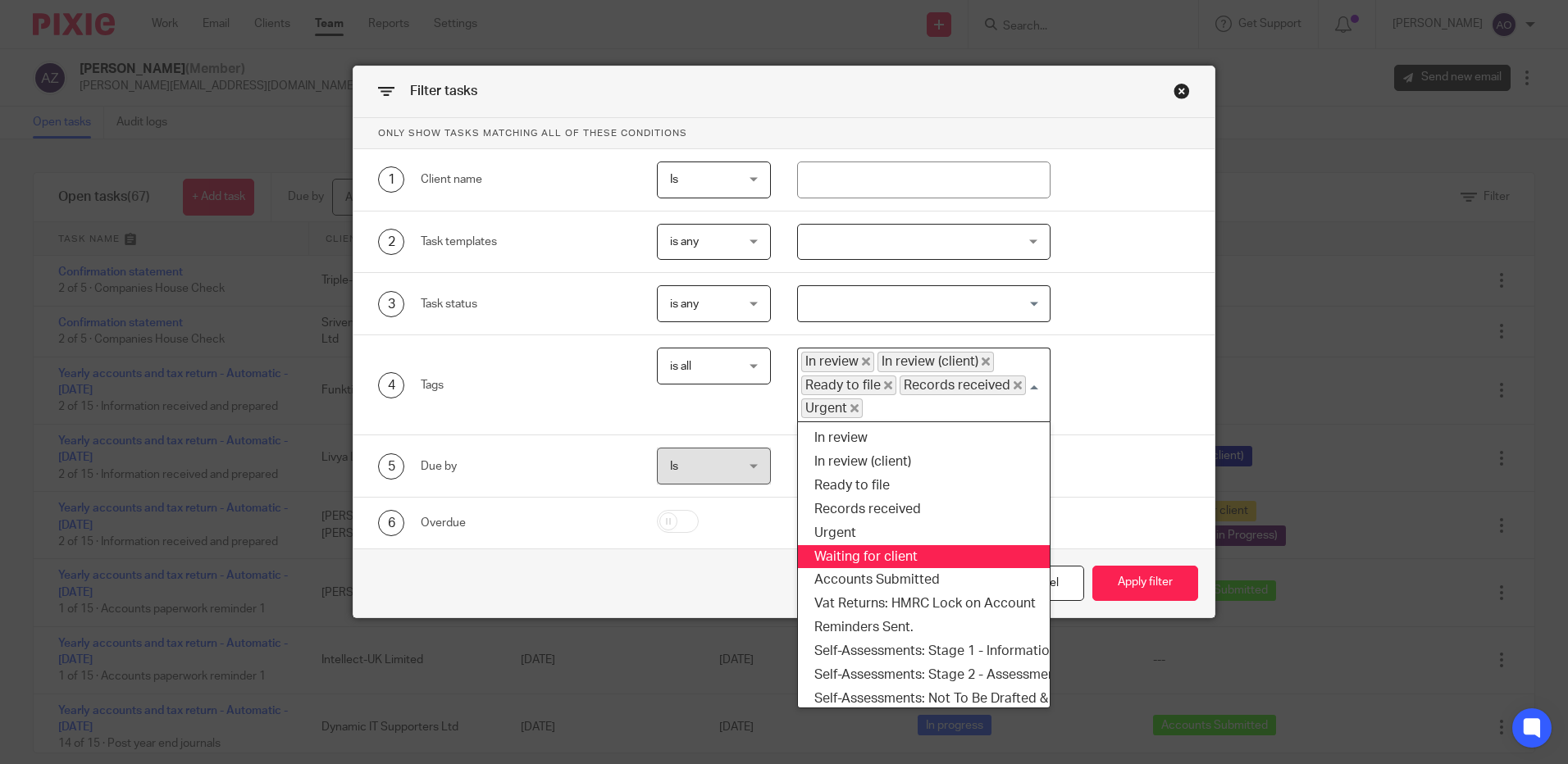
click at [833, 552] on li "Waiting for client" at bounding box center [923, 557] width 252 height 24
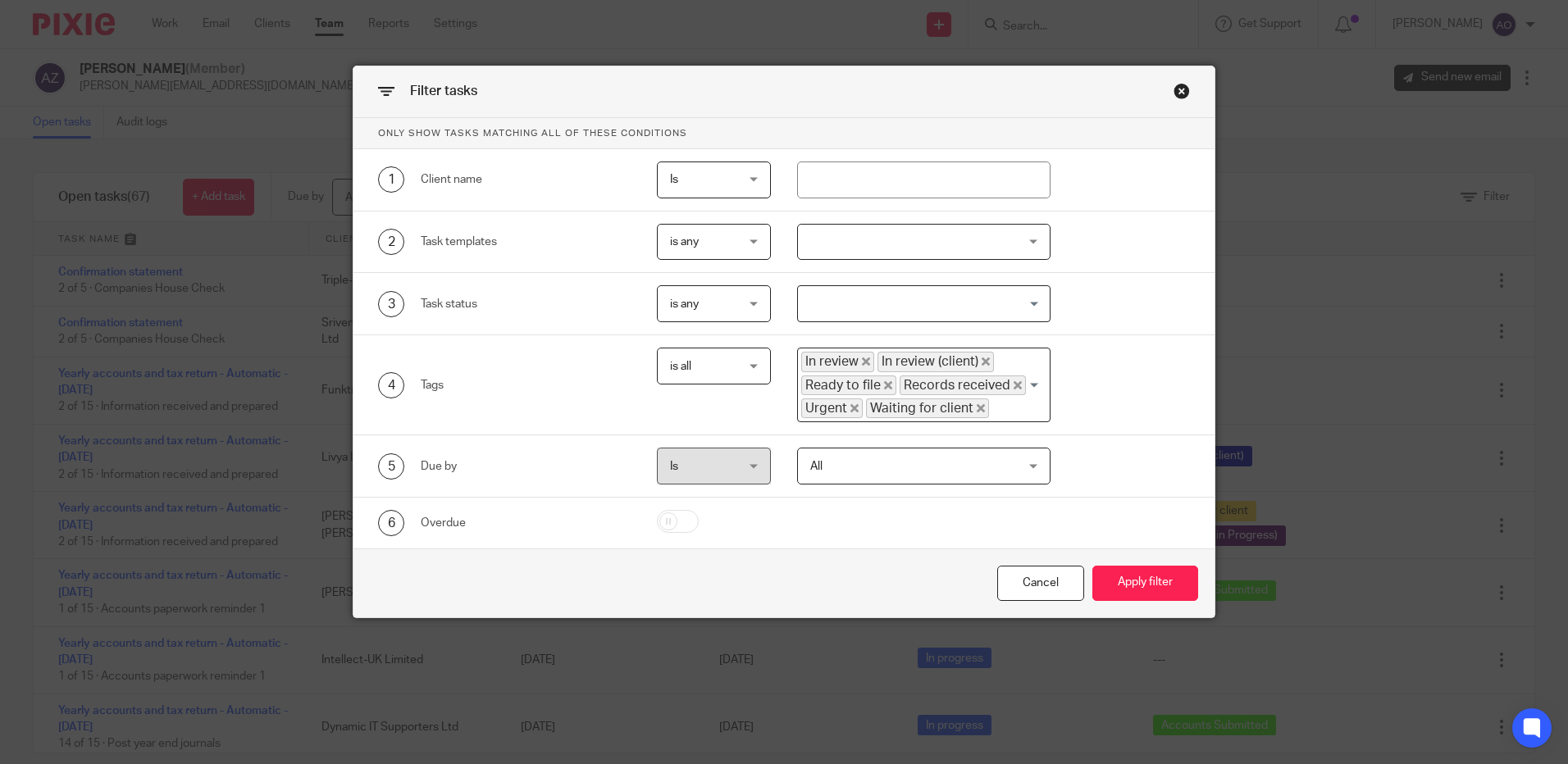
click at [1026, 384] on div "In review In review (client) Ready to file Records received Urgent Waiting for …" at bounding box center [923, 384] width 253 height 74
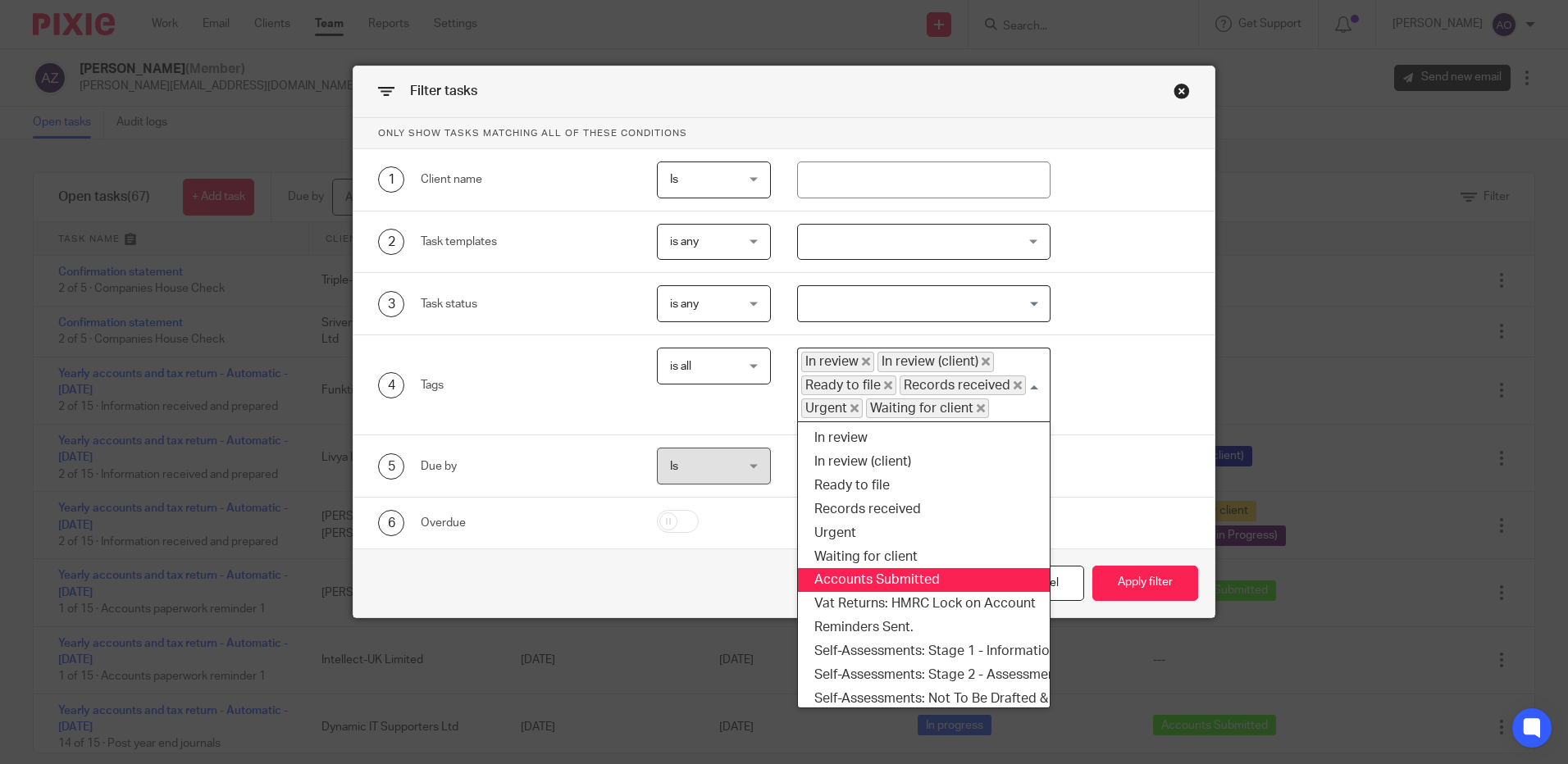
drag, startPoint x: 885, startPoint y: 577, endPoint x: 919, endPoint y: 508, distance: 76.9
click at [886, 577] on li "Accounts Submitted" at bounding box center [923, 579] width 252 height 24
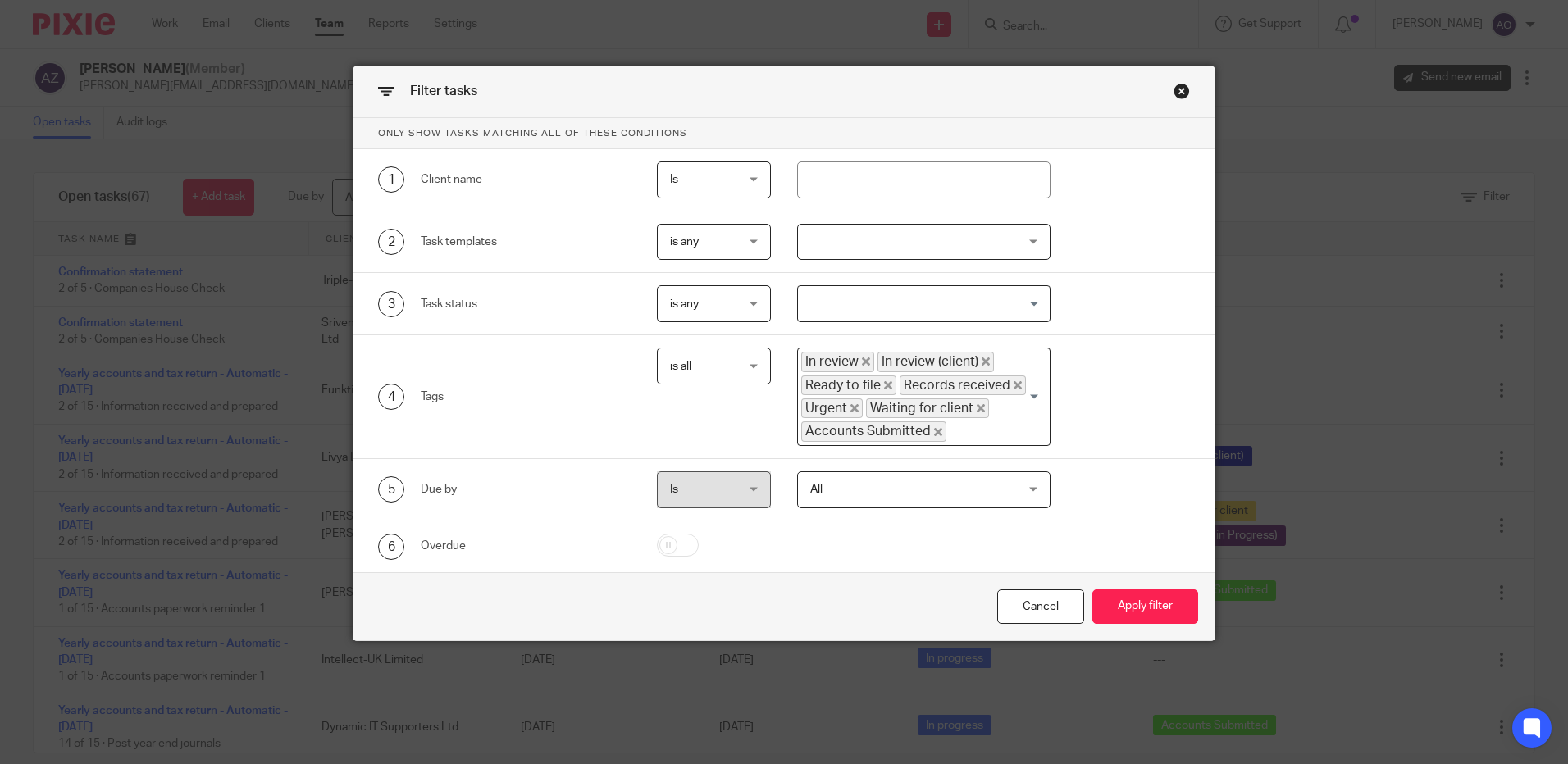
click at [1004, 423] on input "Search for option" at bounding box center [994, 431] width 92 height 20
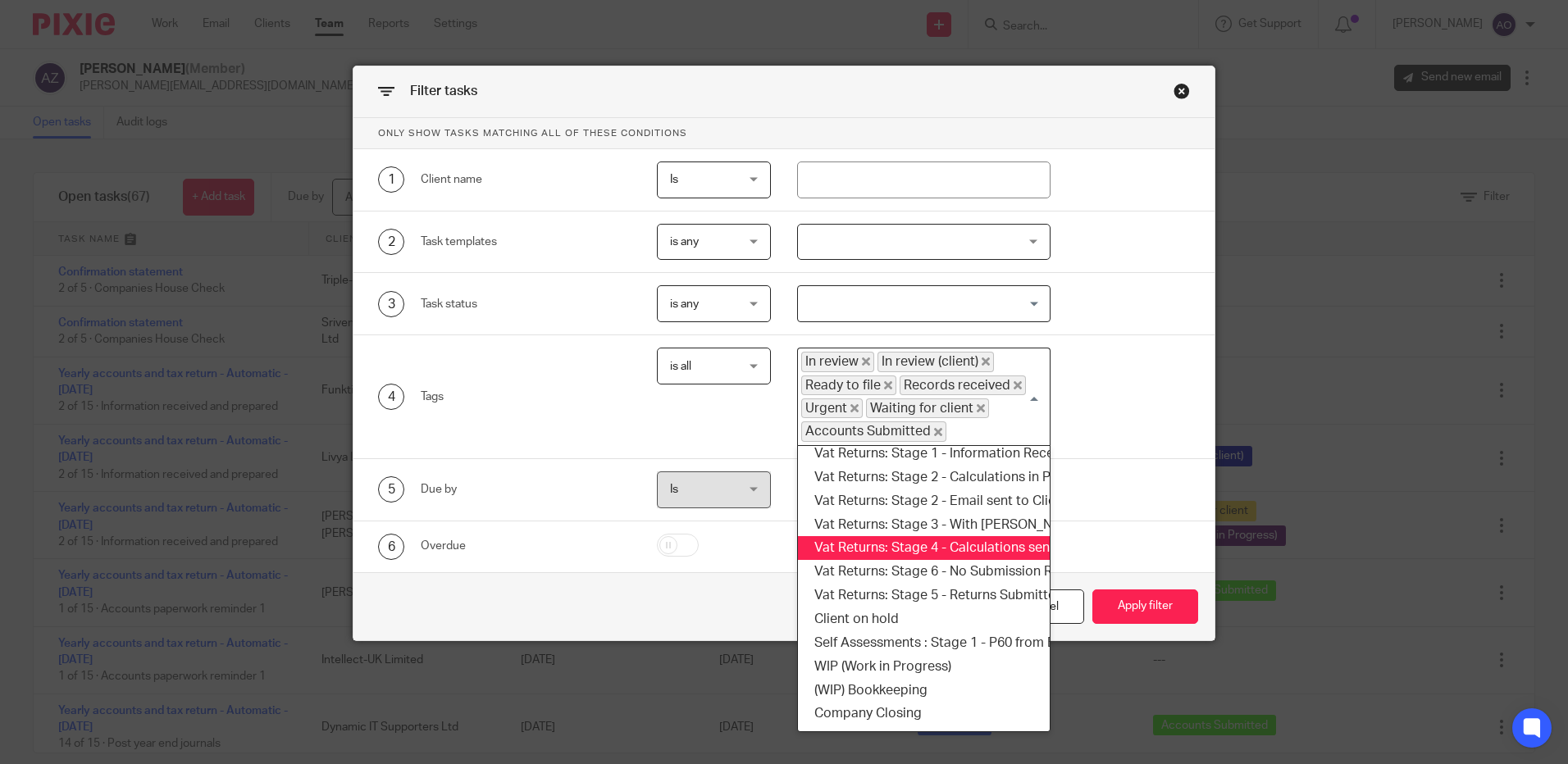
scroll to position [492, 0]
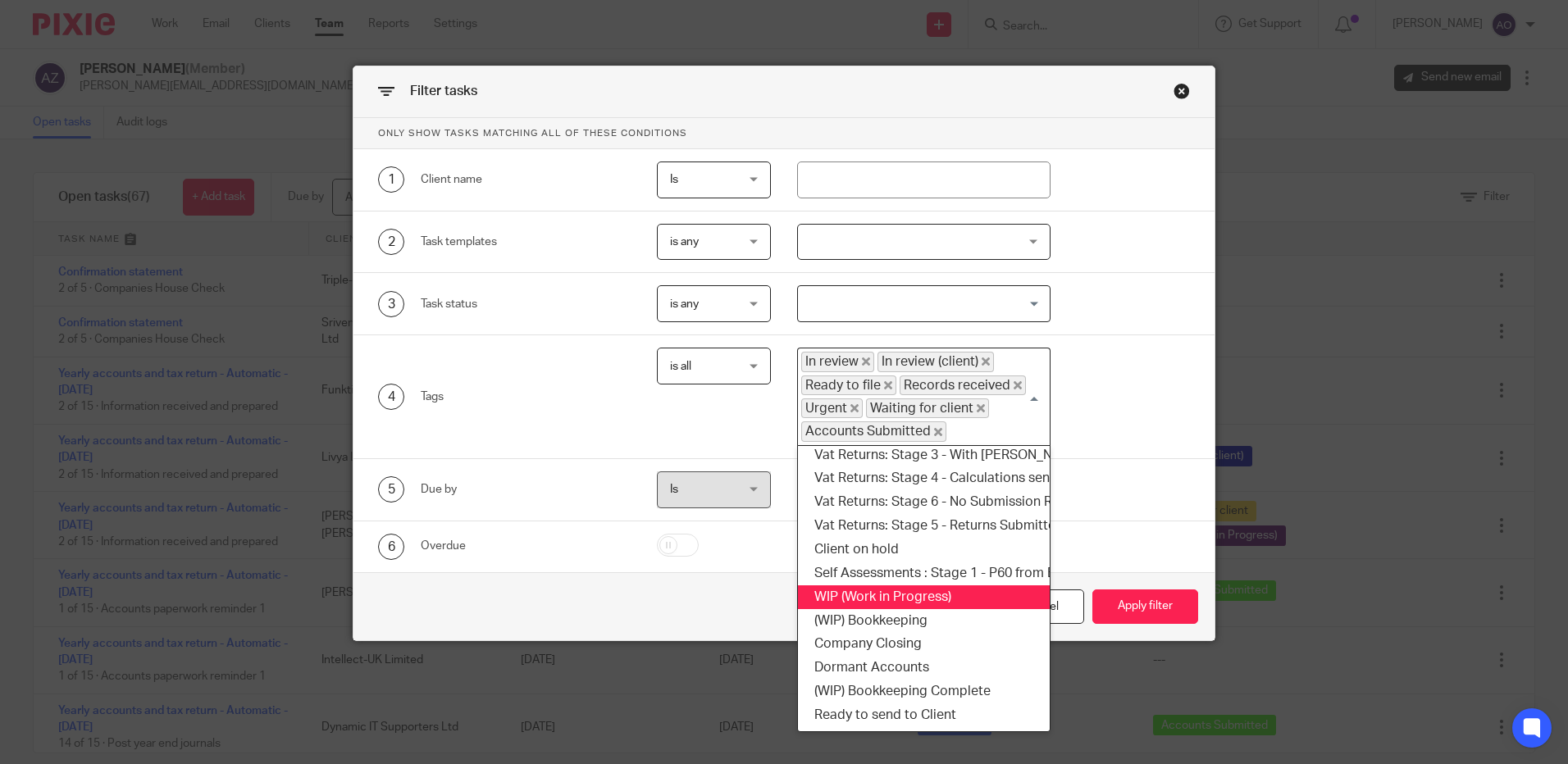
click at [916, 585] on li "WIP (Work in Progress)" at bounding box center [923, 597] width 252 height 24
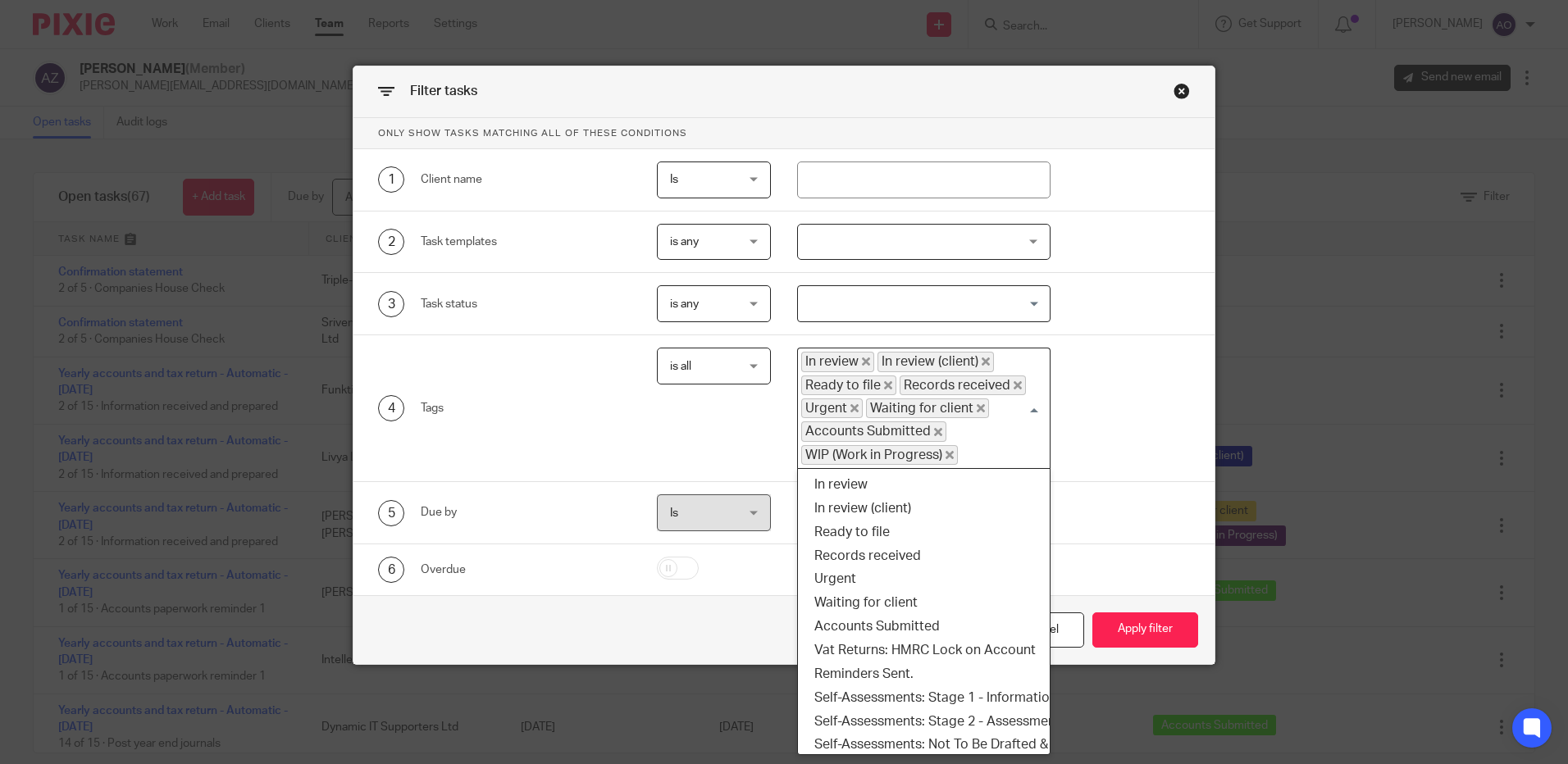
click at [998, 449] on input "Search for option" at bounding box center [1000, 455] width 81 height 20
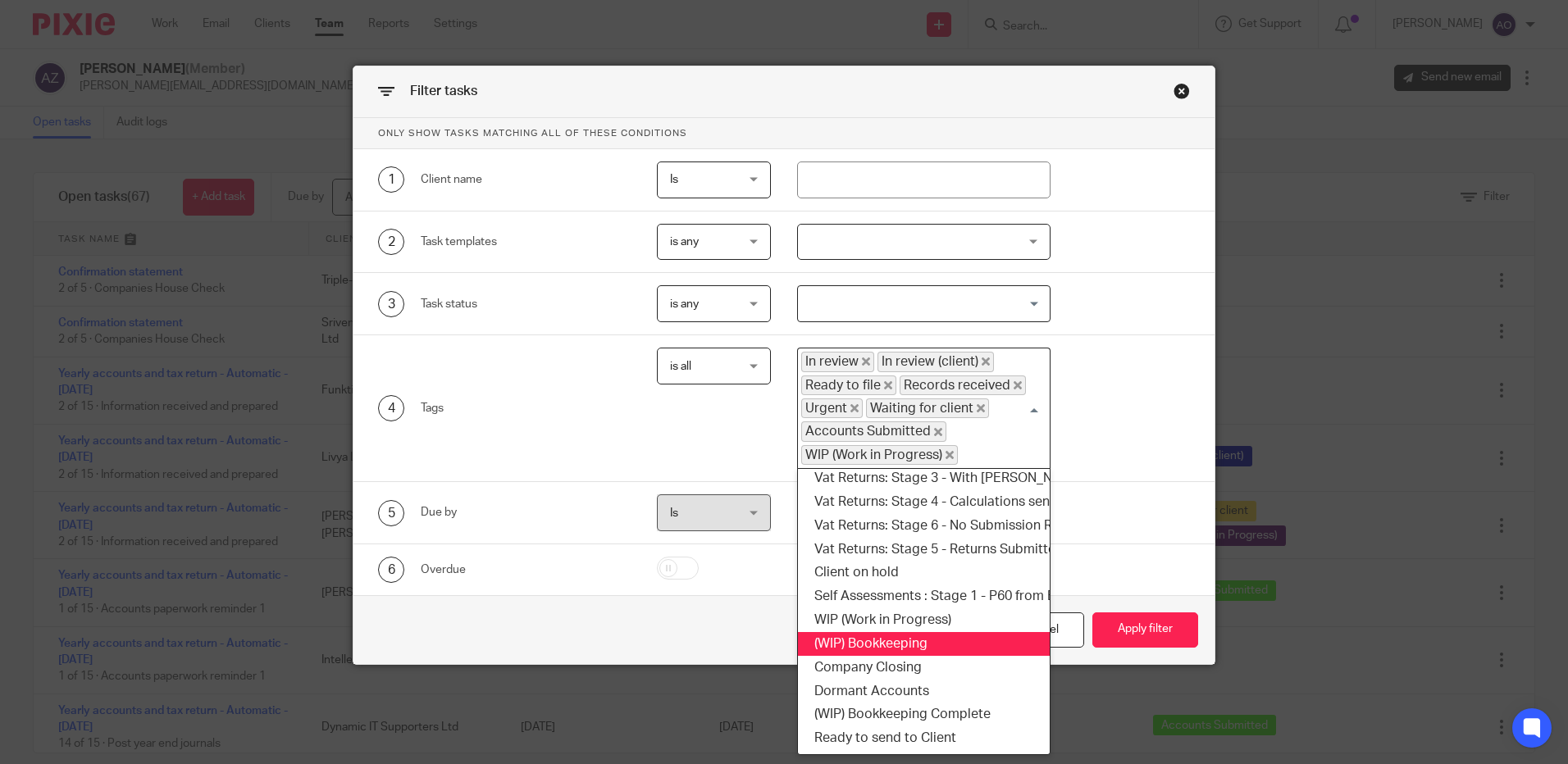
click at [881, 632] on li "(WIP) Bookkeeping" at bounding box center [923, 643] width 252 height 24
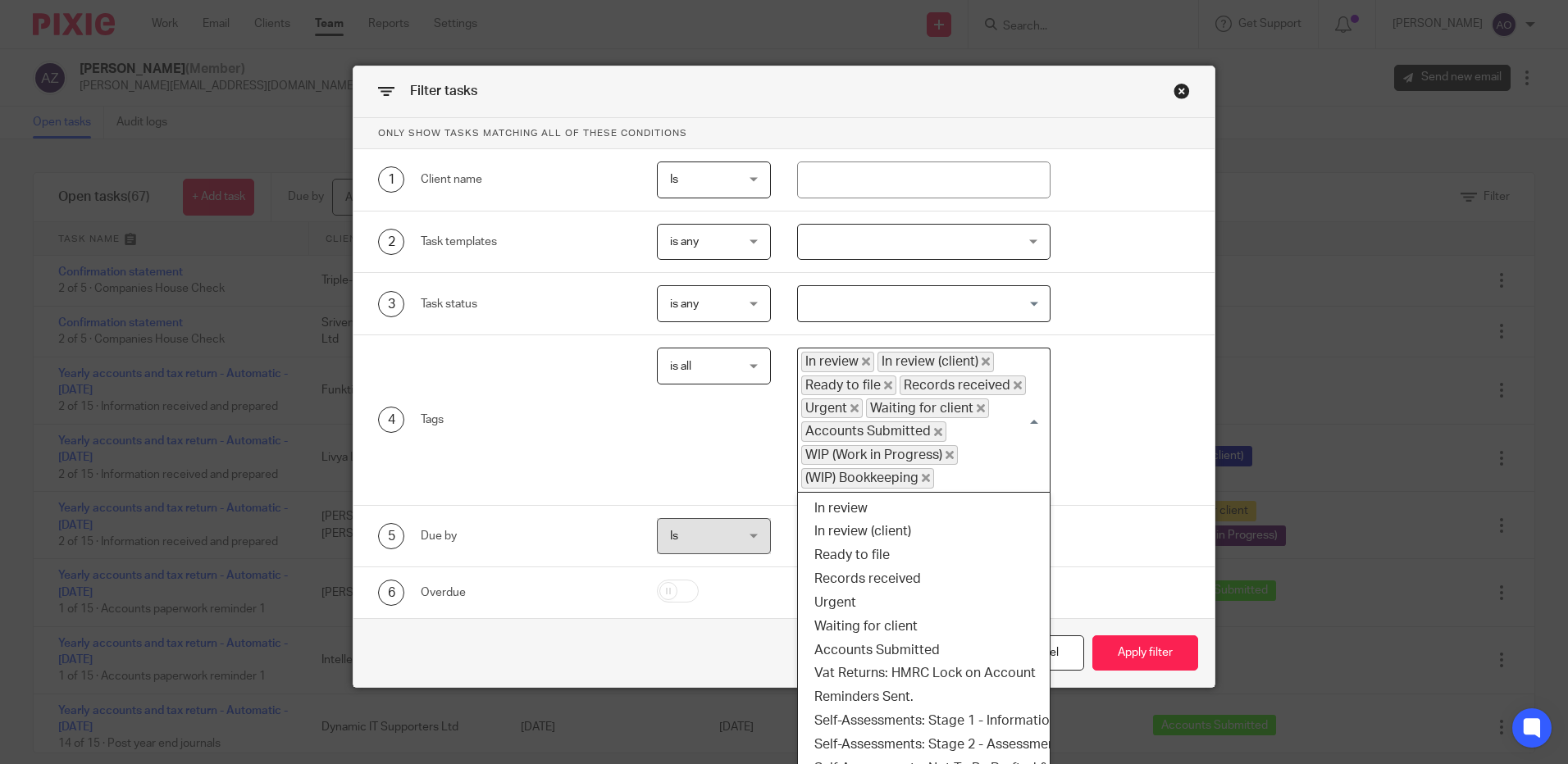
click at [999, 470] on input "Search for option" at bounding box center [988, 478] width 105 height 20
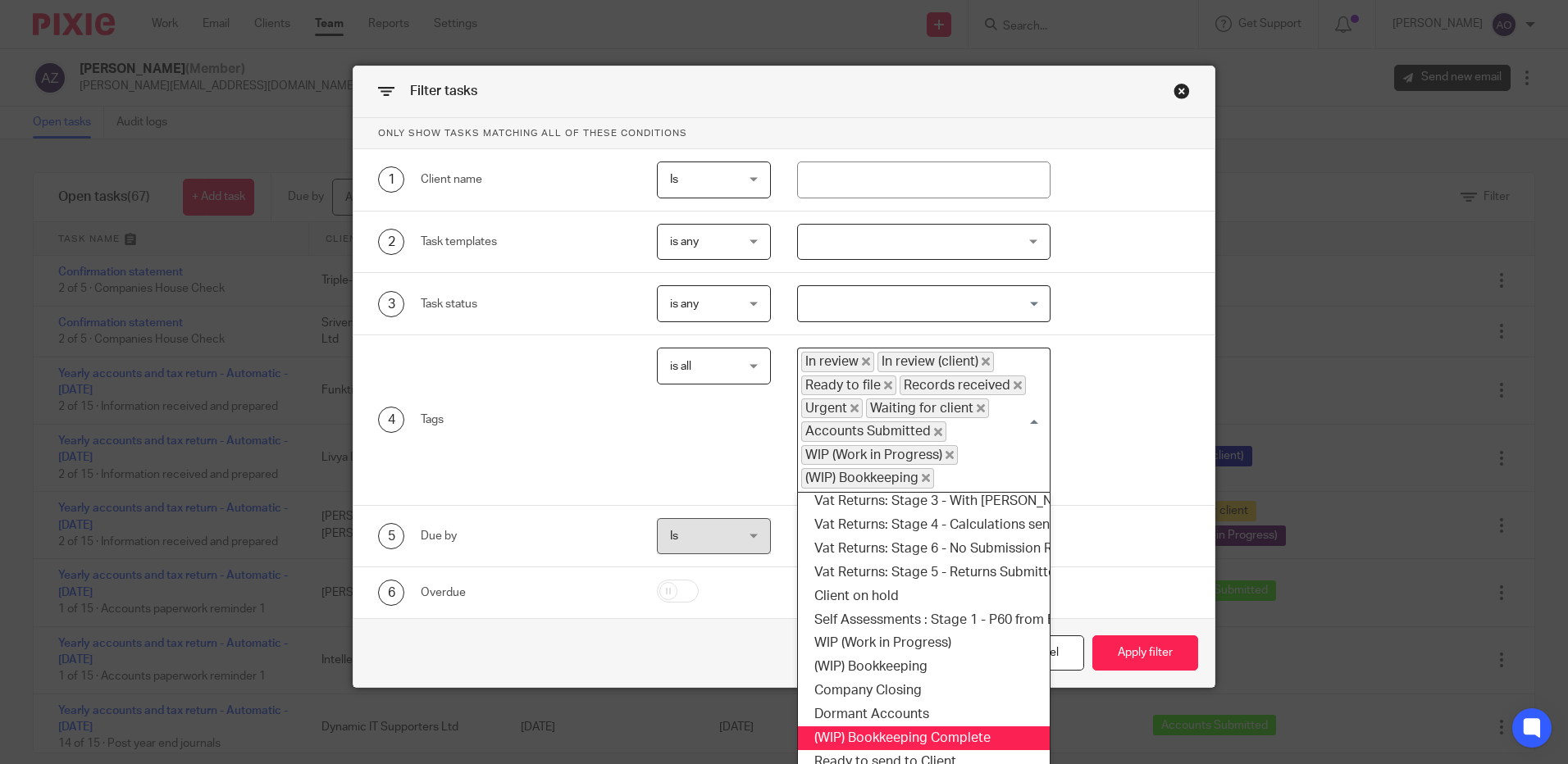
click at [928, 726] on li "(WIP) Bookkeeping Complete" at bounding box center [923, 737] width 252 height 24
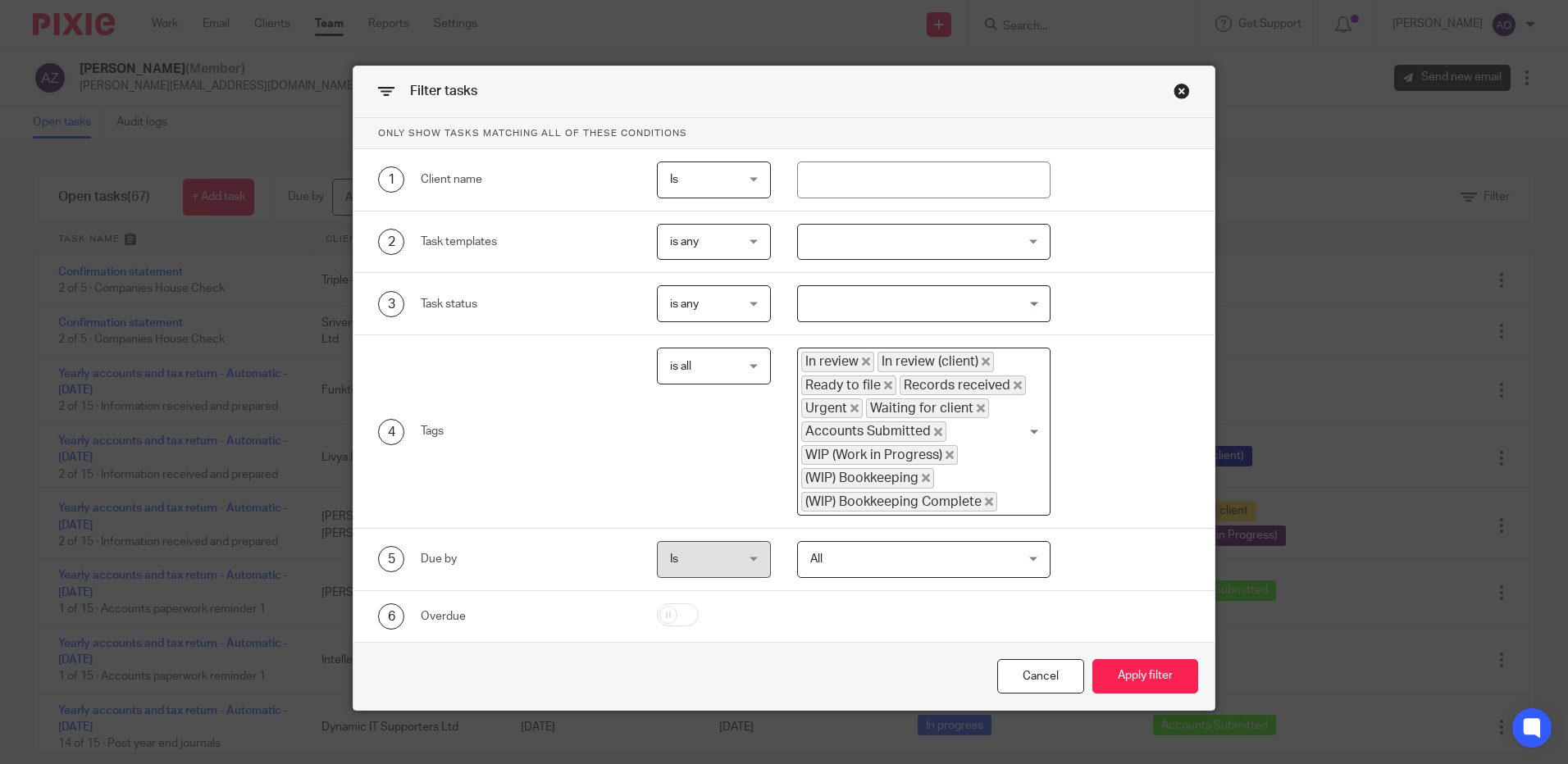
click at [1024, 480] on div "In review In review (client) Ready to file Records received Urgent Waiting for …" at bounding box center [920, 429] width 245 height 163
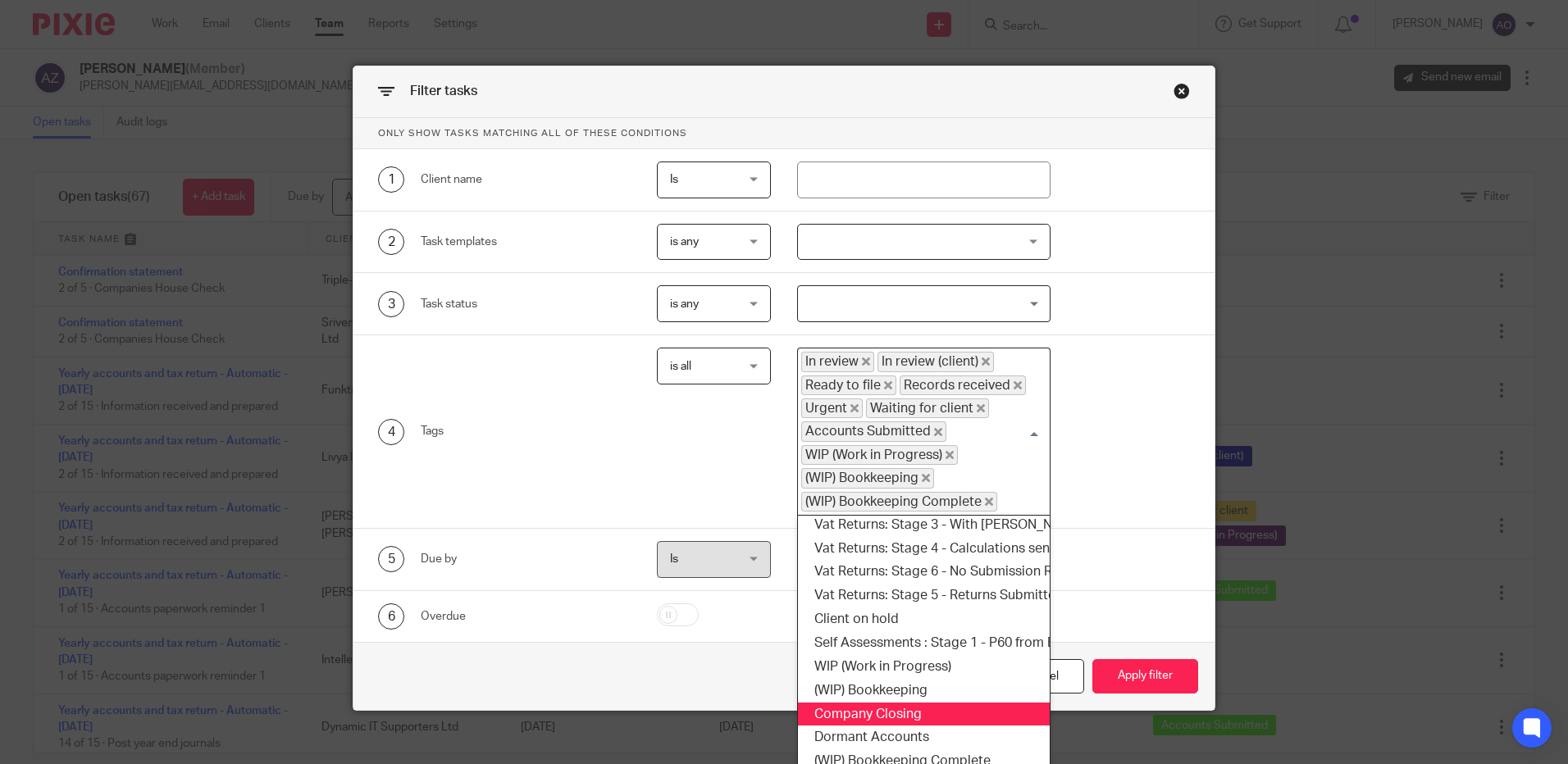
click at [884, 702] on li "Company Closing" at bounding box center [923, 714] width 252 height 24
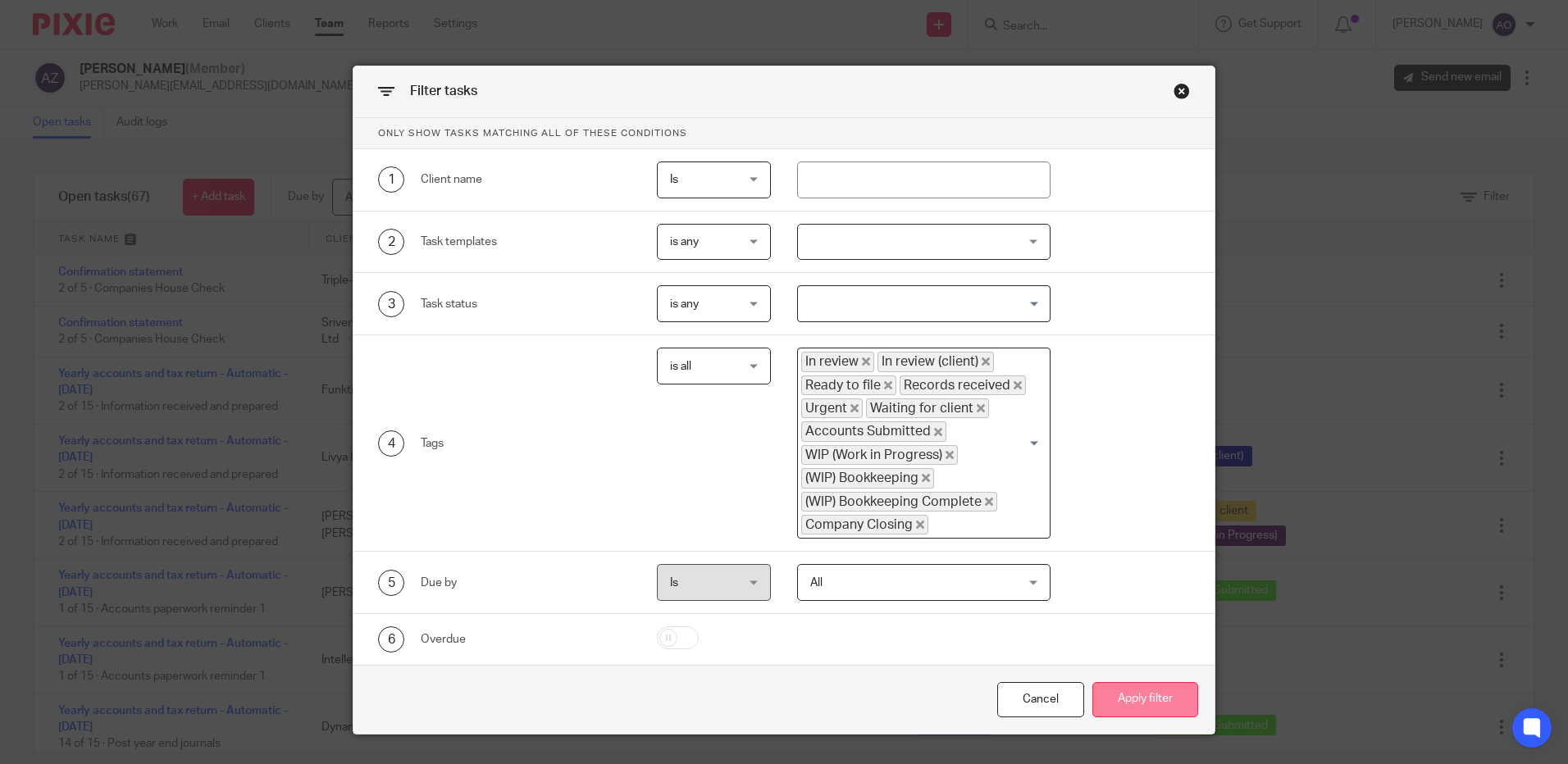
click at [1111, 706] on button "Apply filter" at bounding box center [1145, 699] width 106 height 35
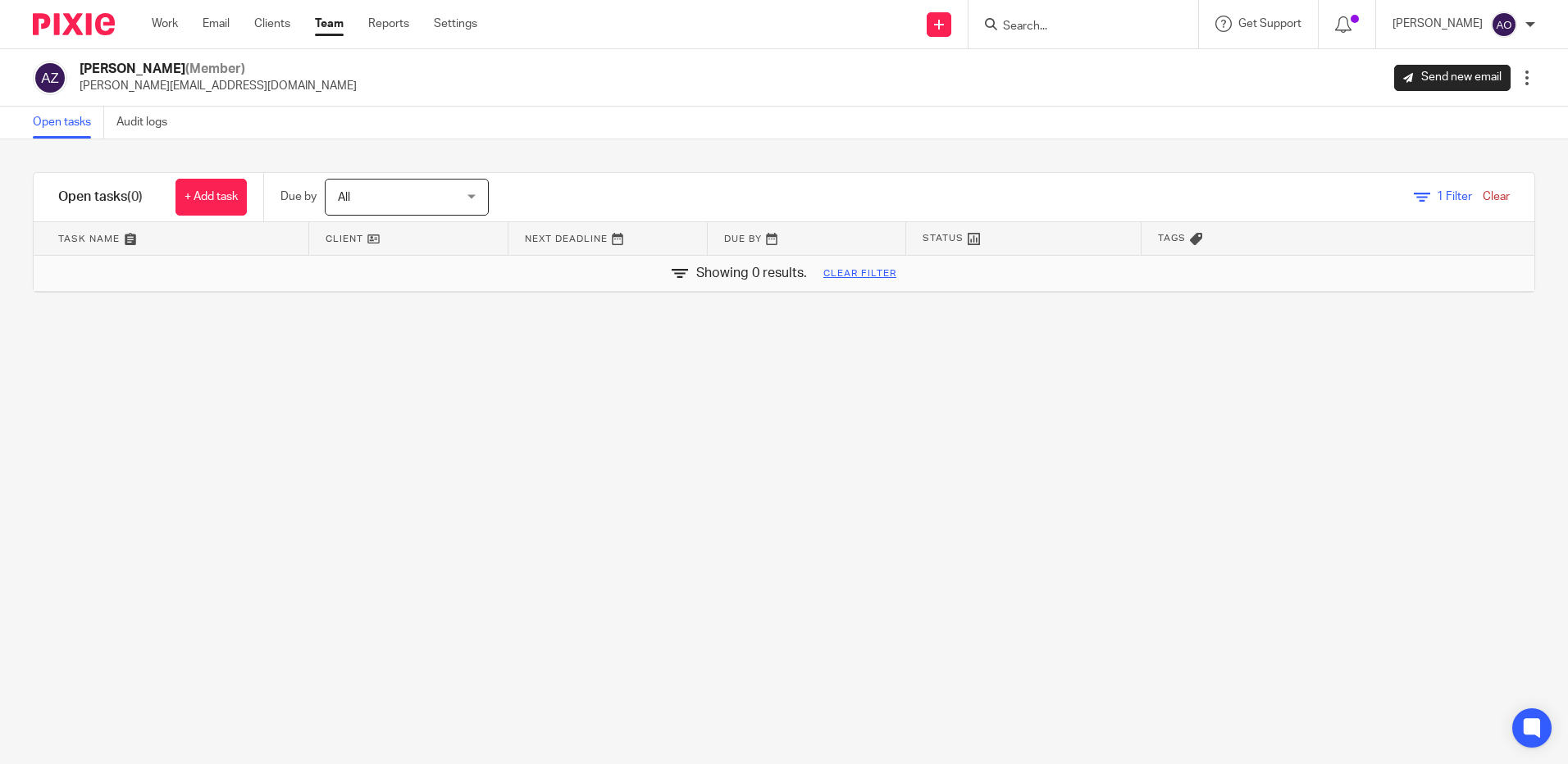
click at [1414, 190] on div "1 Filter Clear" at bounding box center [1461, 197] width 96 height 17
click at [1438, 197] on span "1" at bounding box center [1440, 197] width 7 height 11
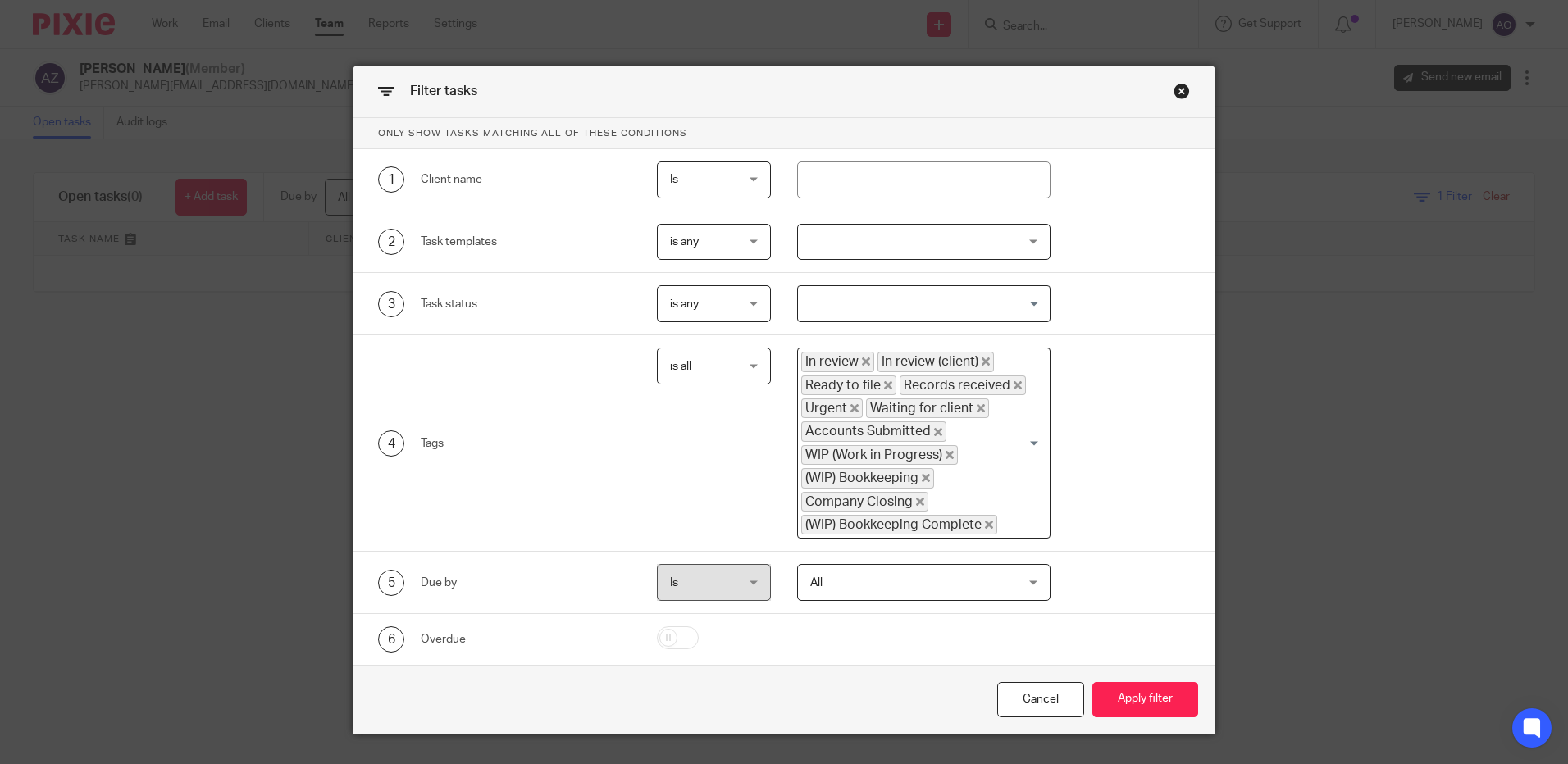
click at [743, 368] on span "is all" at bounding box center [710, 365] width 80 height 34
click at [694, 394] on li "is any" at bounding box center [708, 401] width 112 height 33
click at [1122, 696] on button "Apply filter" at bounding box center [1145, 699] width 106 height 35
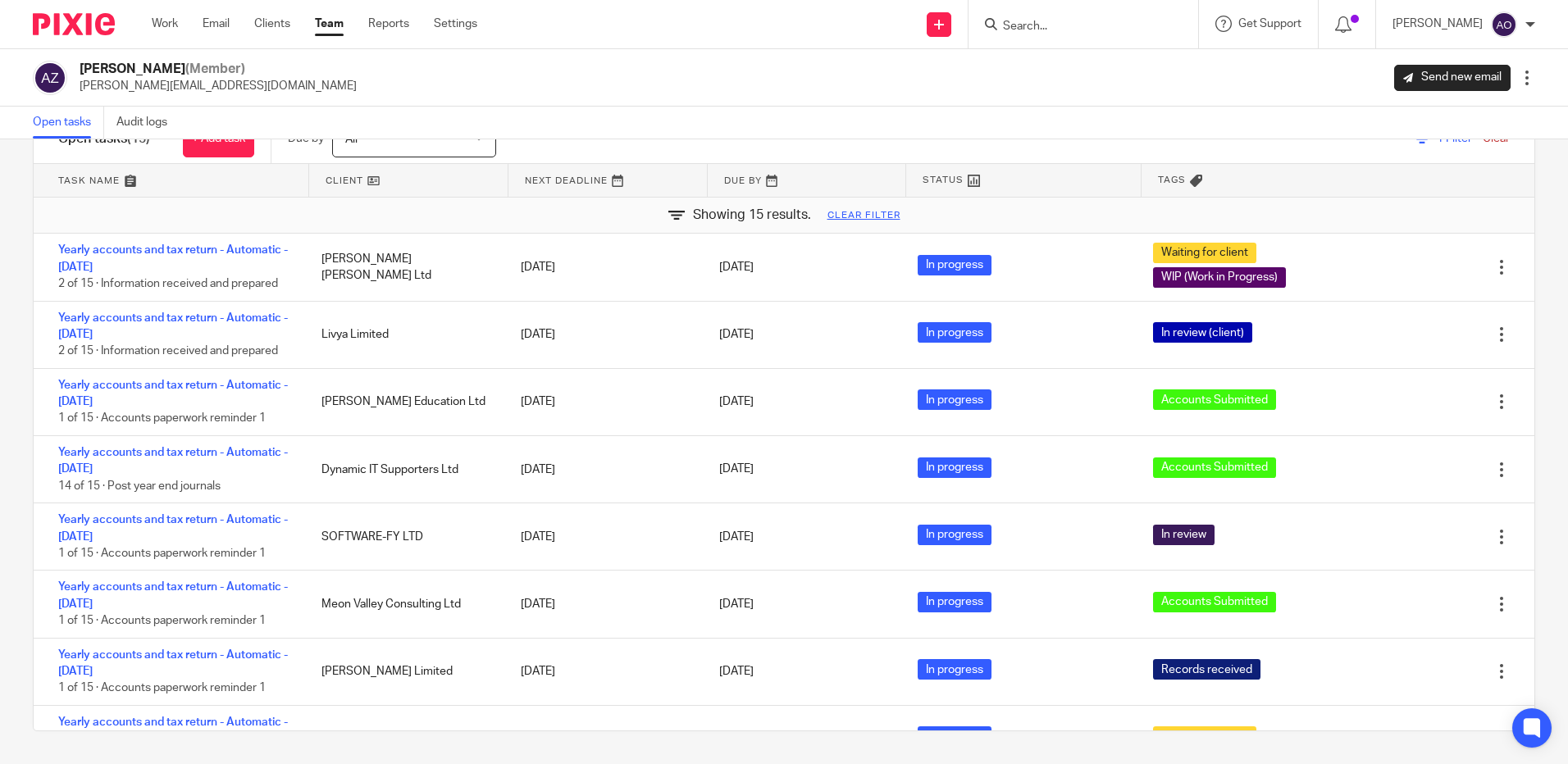
click at [855, 216] on link "Clear filter" at bounding box center [863, 216] width 73 height 13
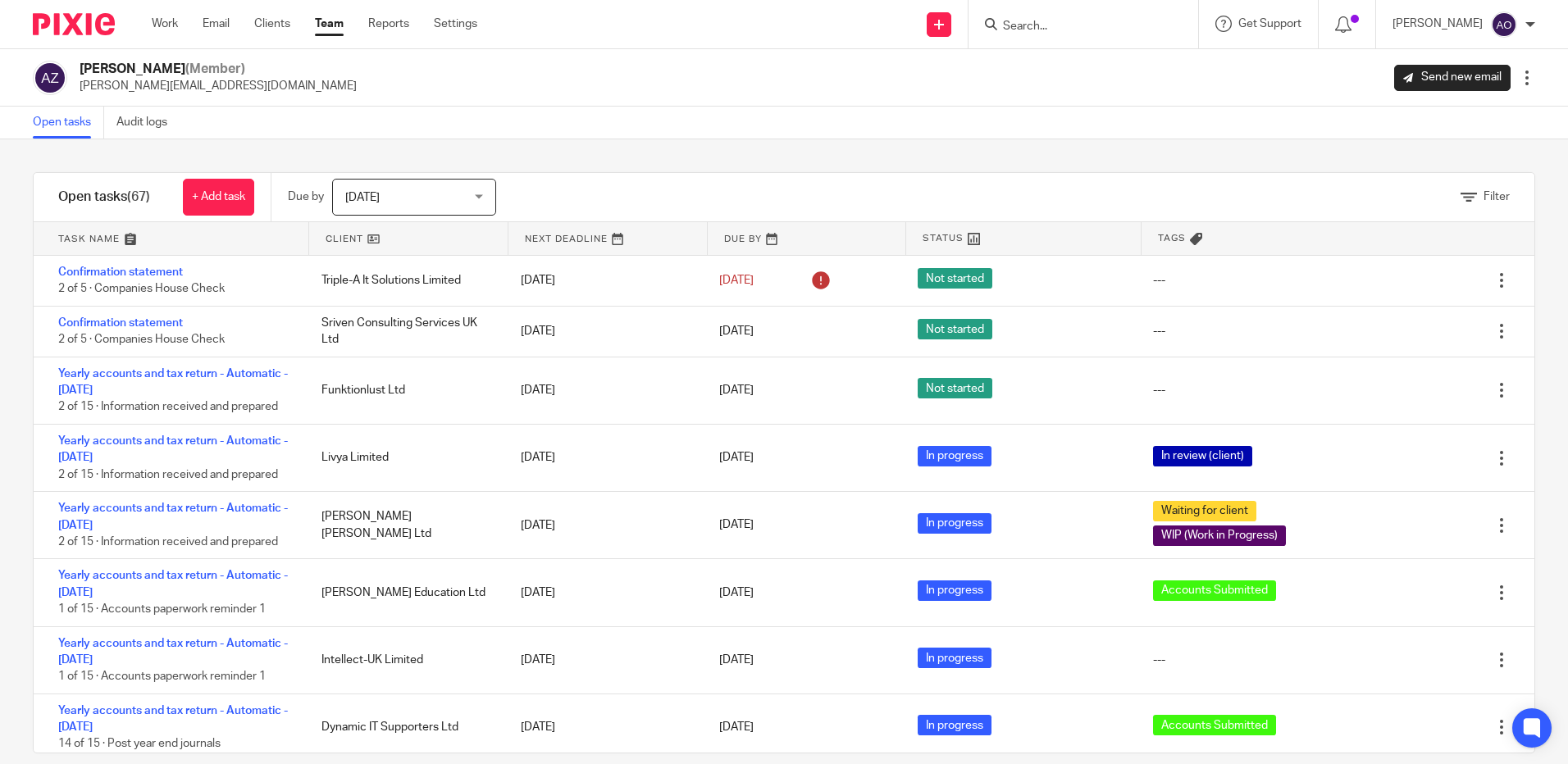
click at [327, 24] on link "Team" at bounding box center [329, 23] width 29 height 16
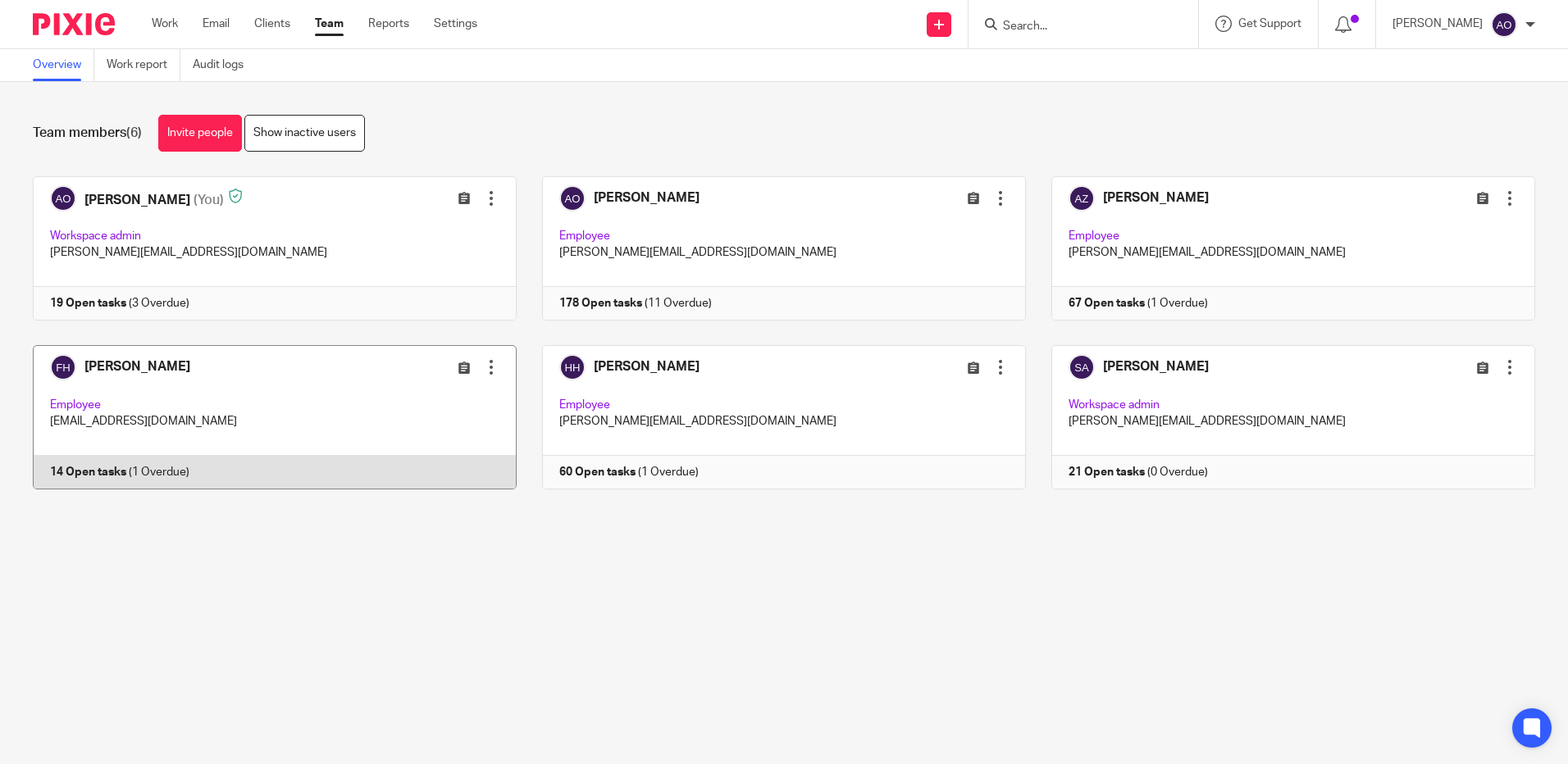
click at [270, 403] on link at bounding box center [262, 418] width 509 height 145
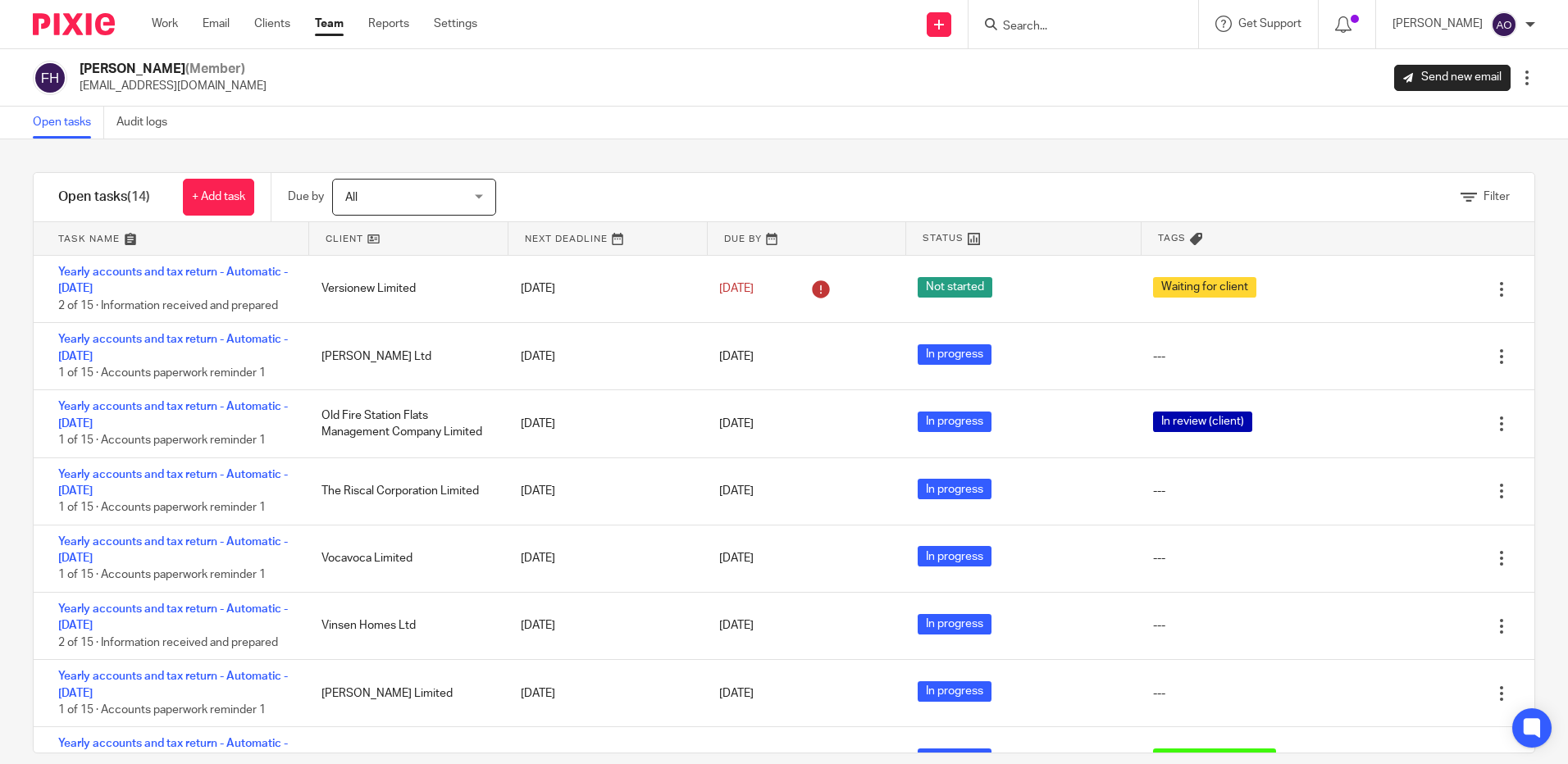
click at [335, 22] on link "Team" at bounding box center [329, 23] width 29 height 16
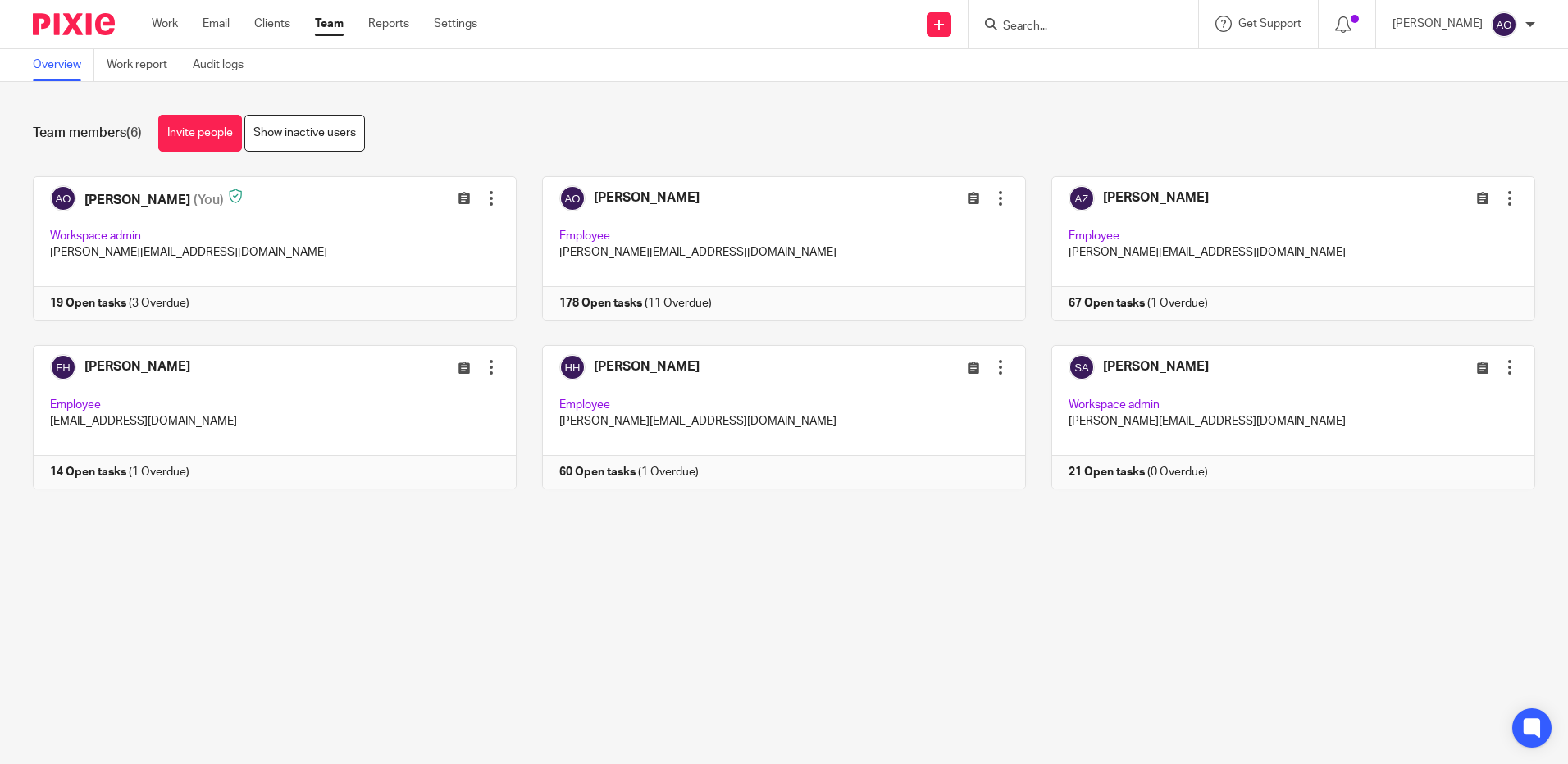
click at [1065, 31] on input "Search" at bounding box center [1075, 28] width 148 height 15
type input "jmc"
click at [1063, 62] on link at bounding box center [1137, 70] width 277 height 38
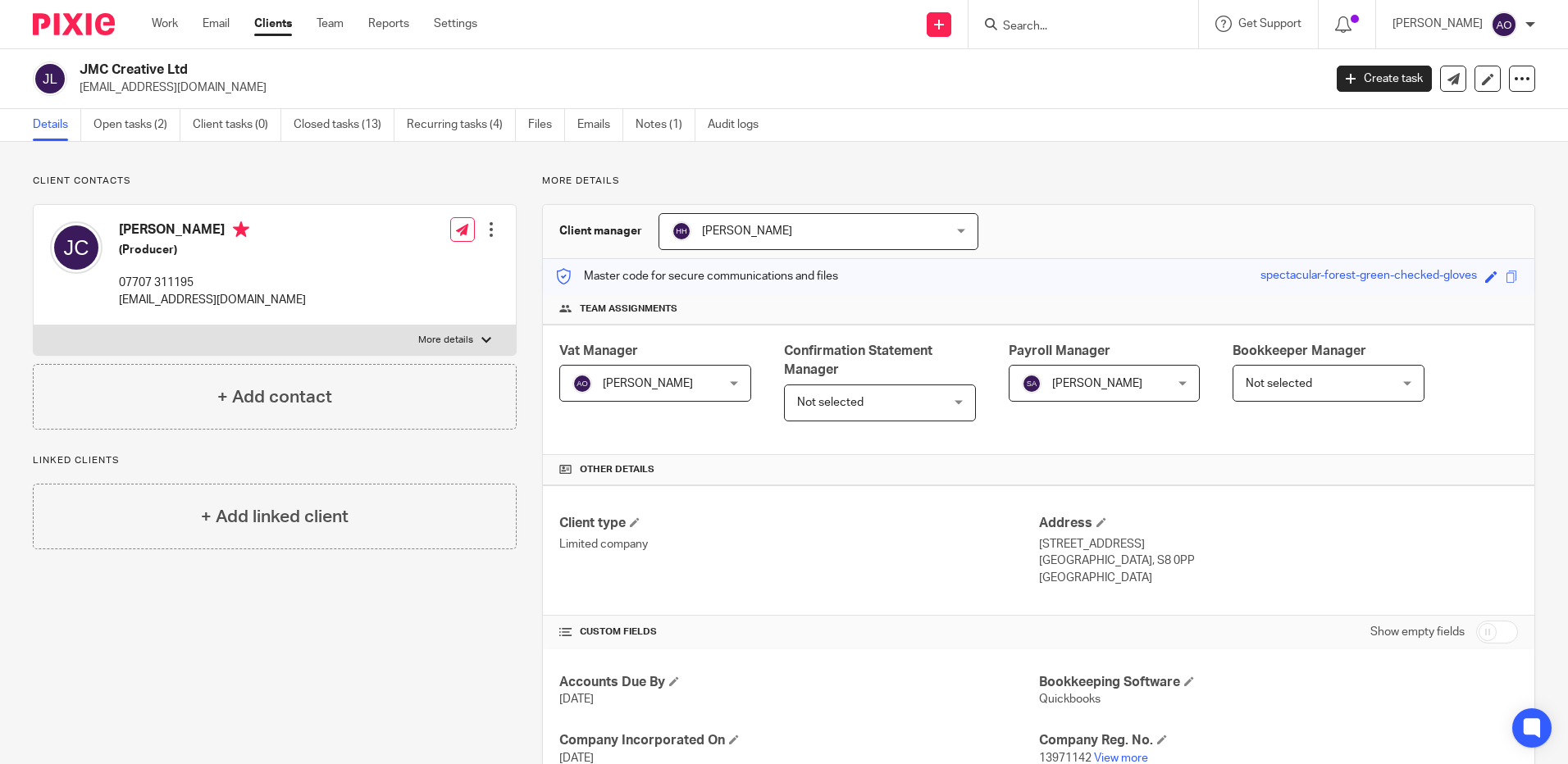
scroll to position [245, 0]
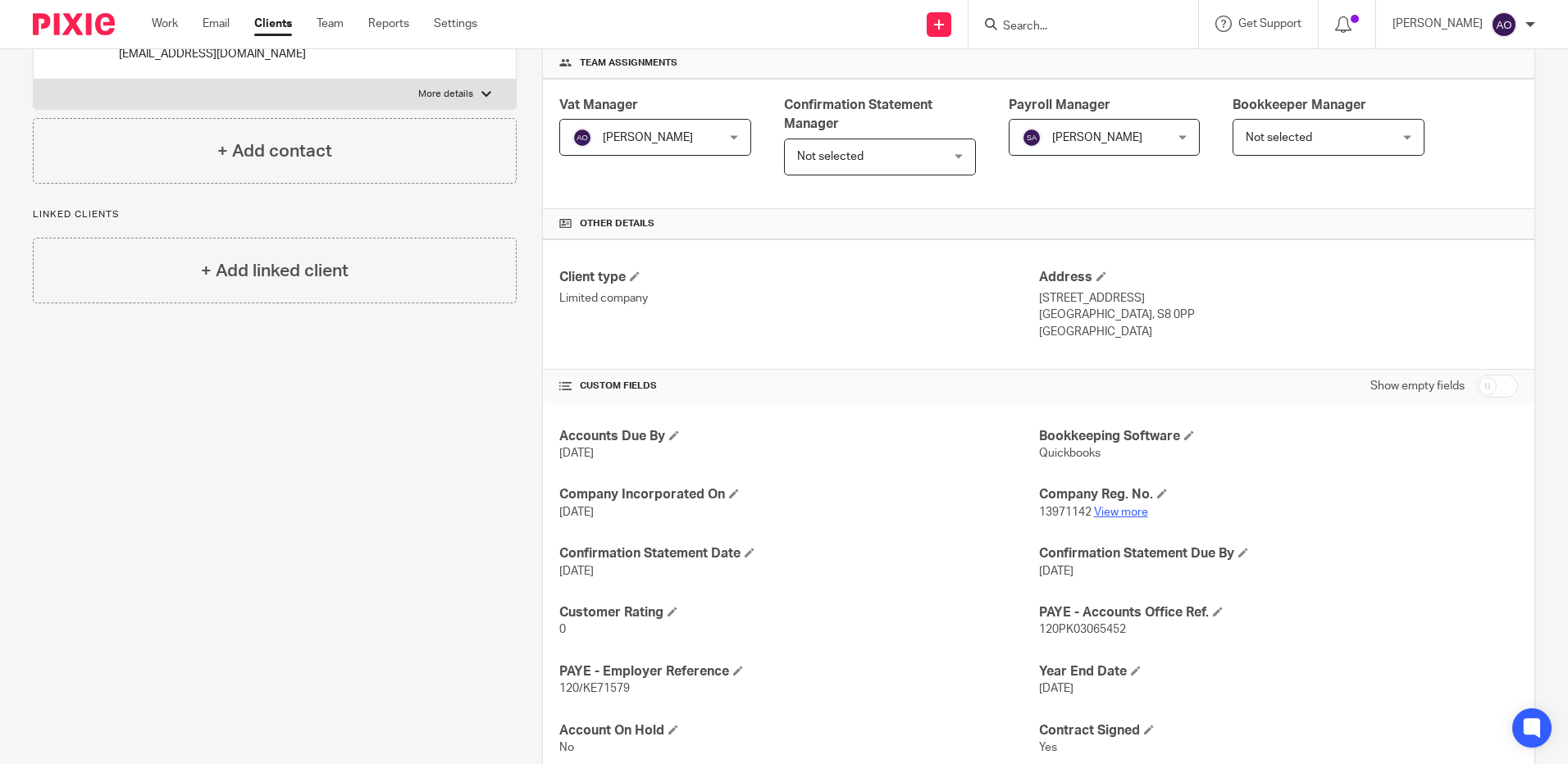
click at [1131, 514] on link "View more" at bounding box center [1121, 512] width 54 height 11
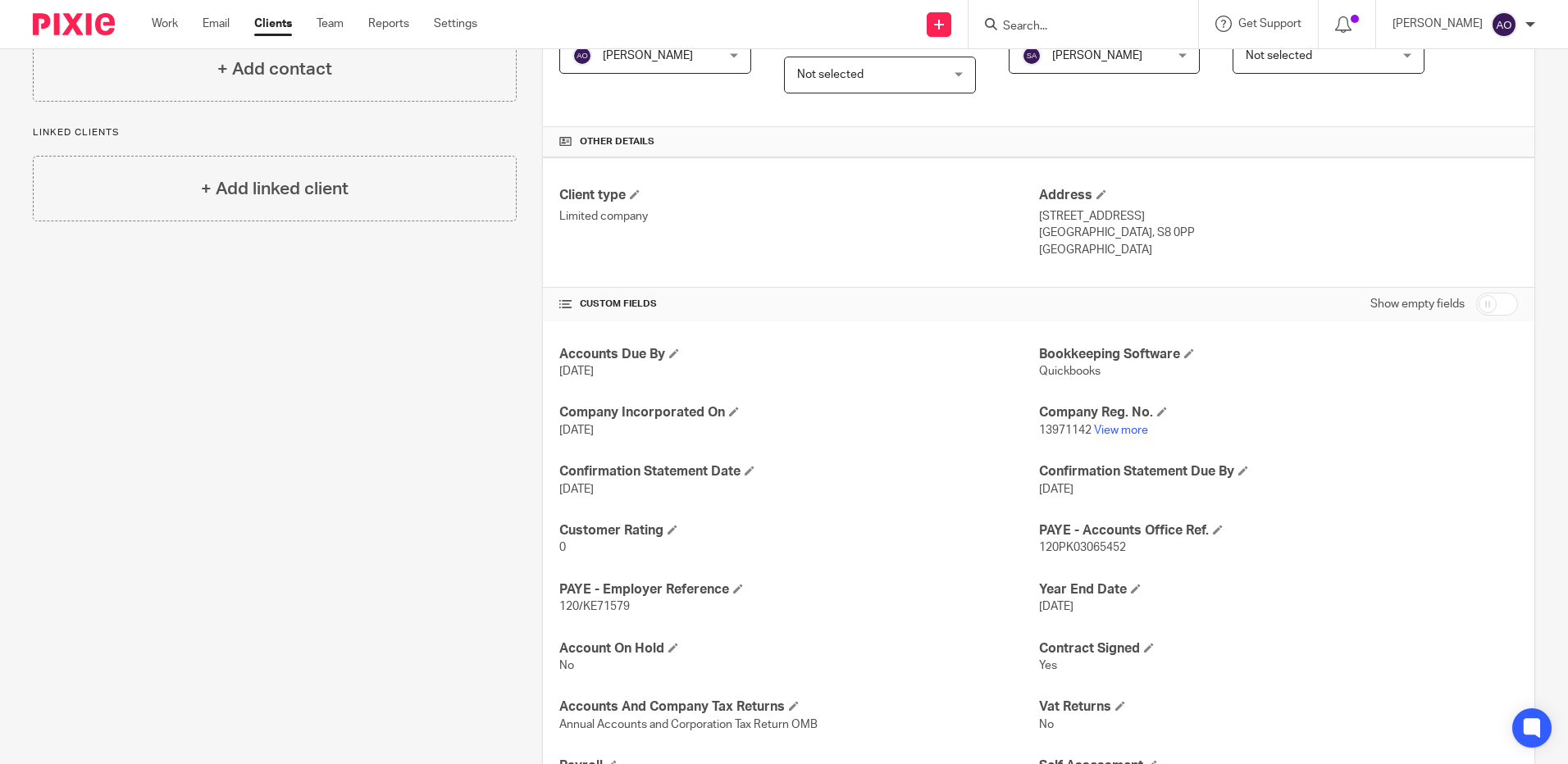
scroll to position [0, 0]
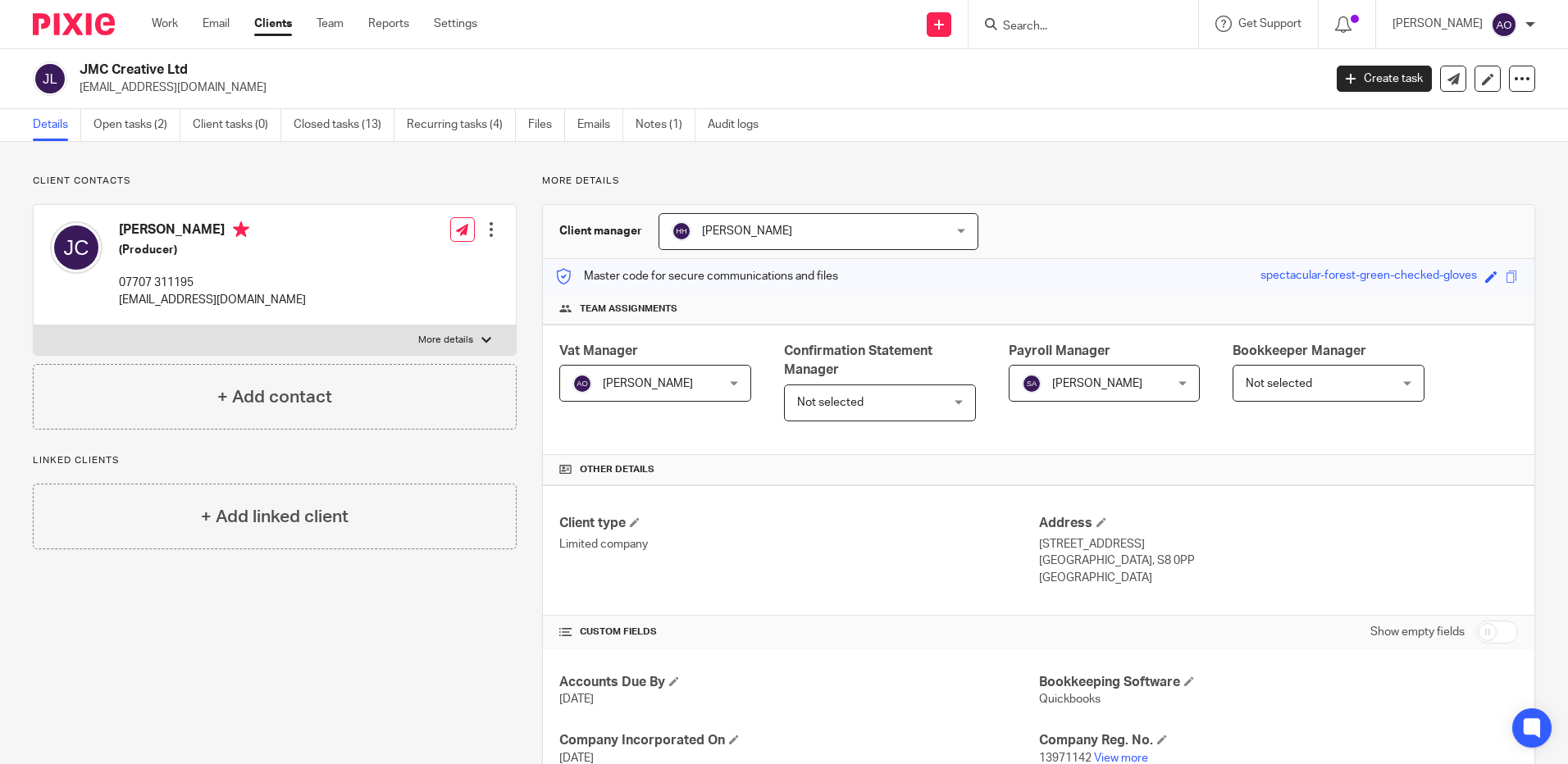
click at [1053, 27] on input "Search" at bounding box center [1075, 28] width 148 height 15
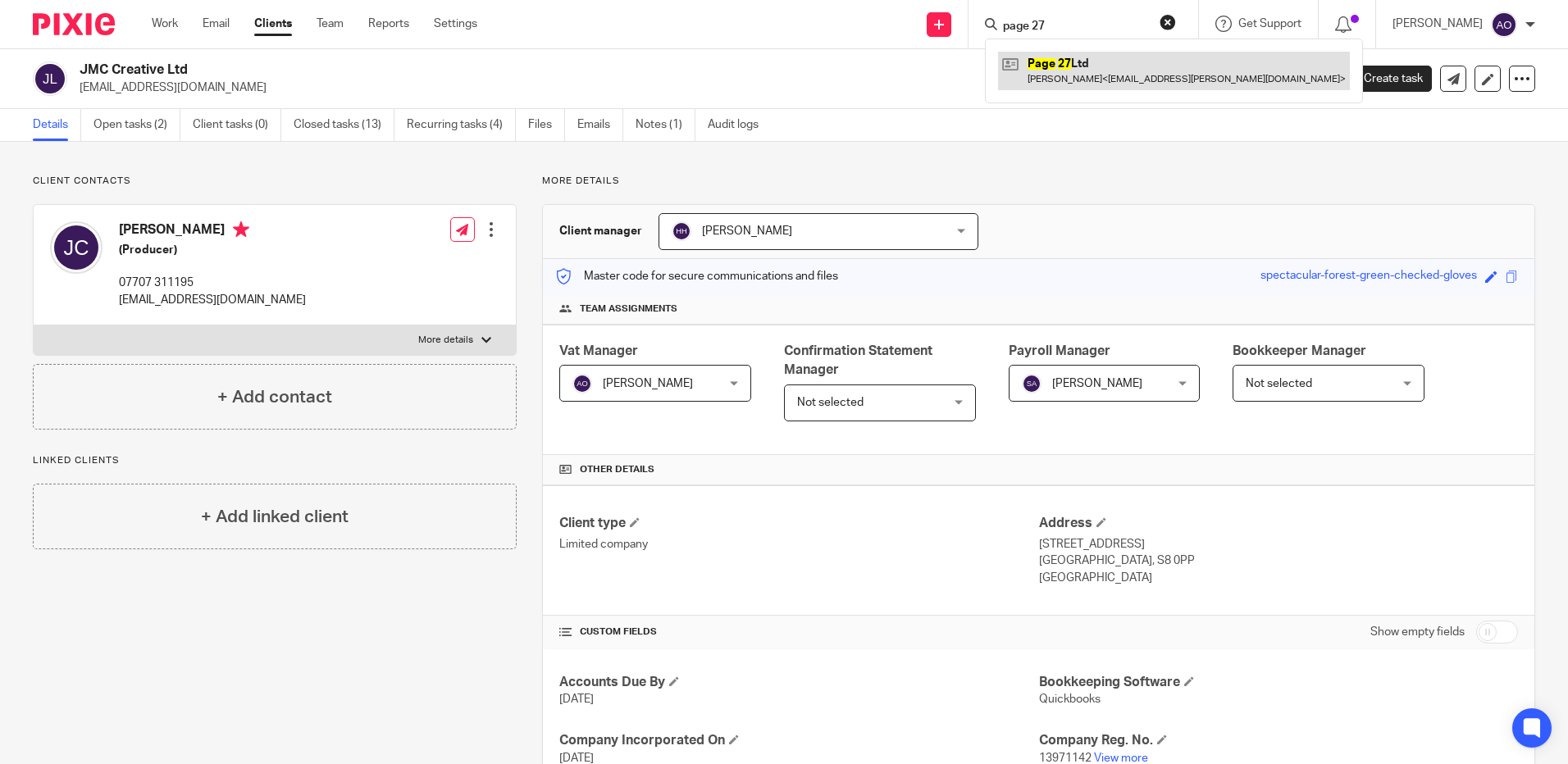
type input "page 27"
click at [1077, 68] on link at bounding box center [1175, 70] width 352 height 38
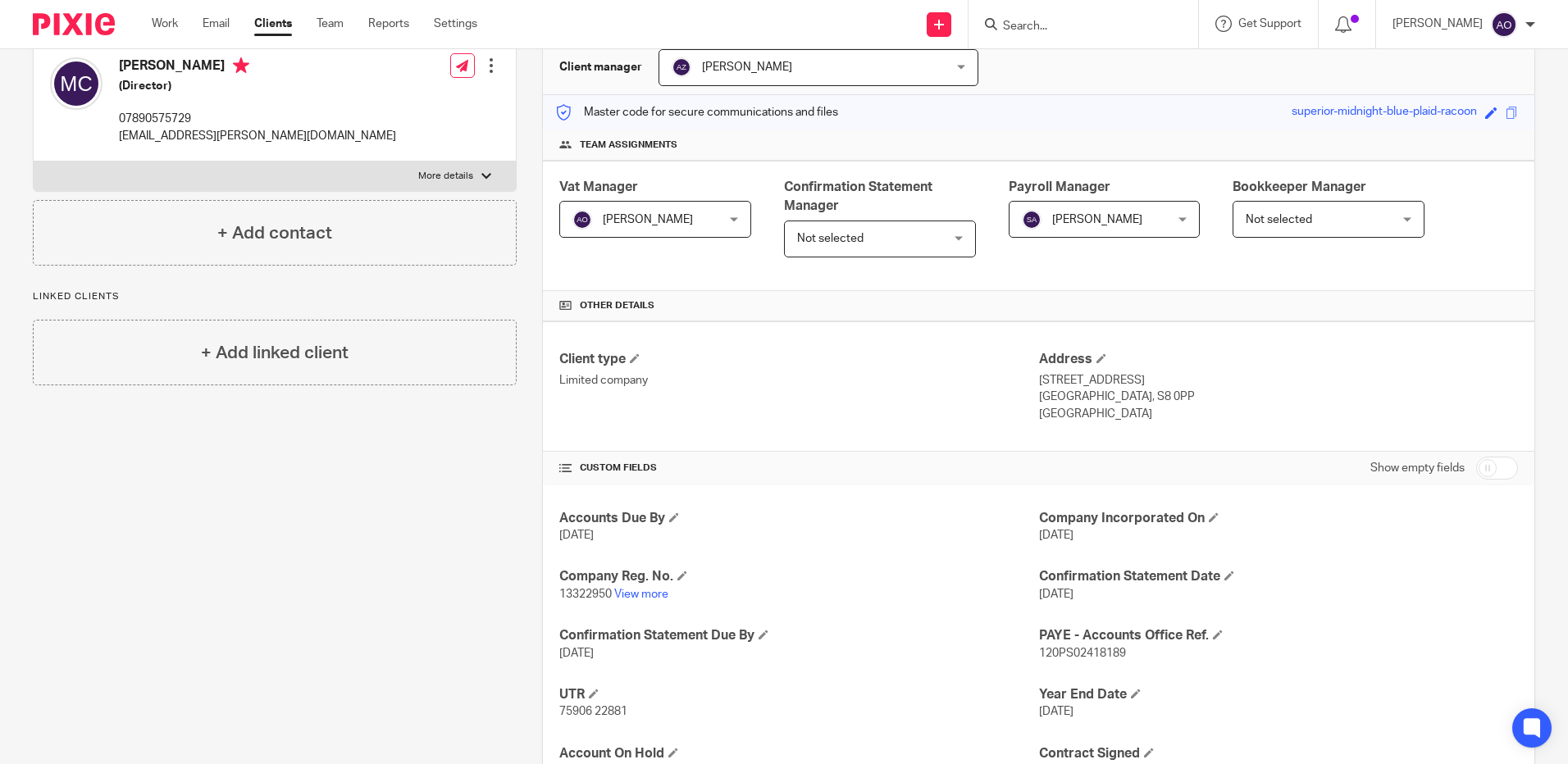
scroll to position [245, 0]
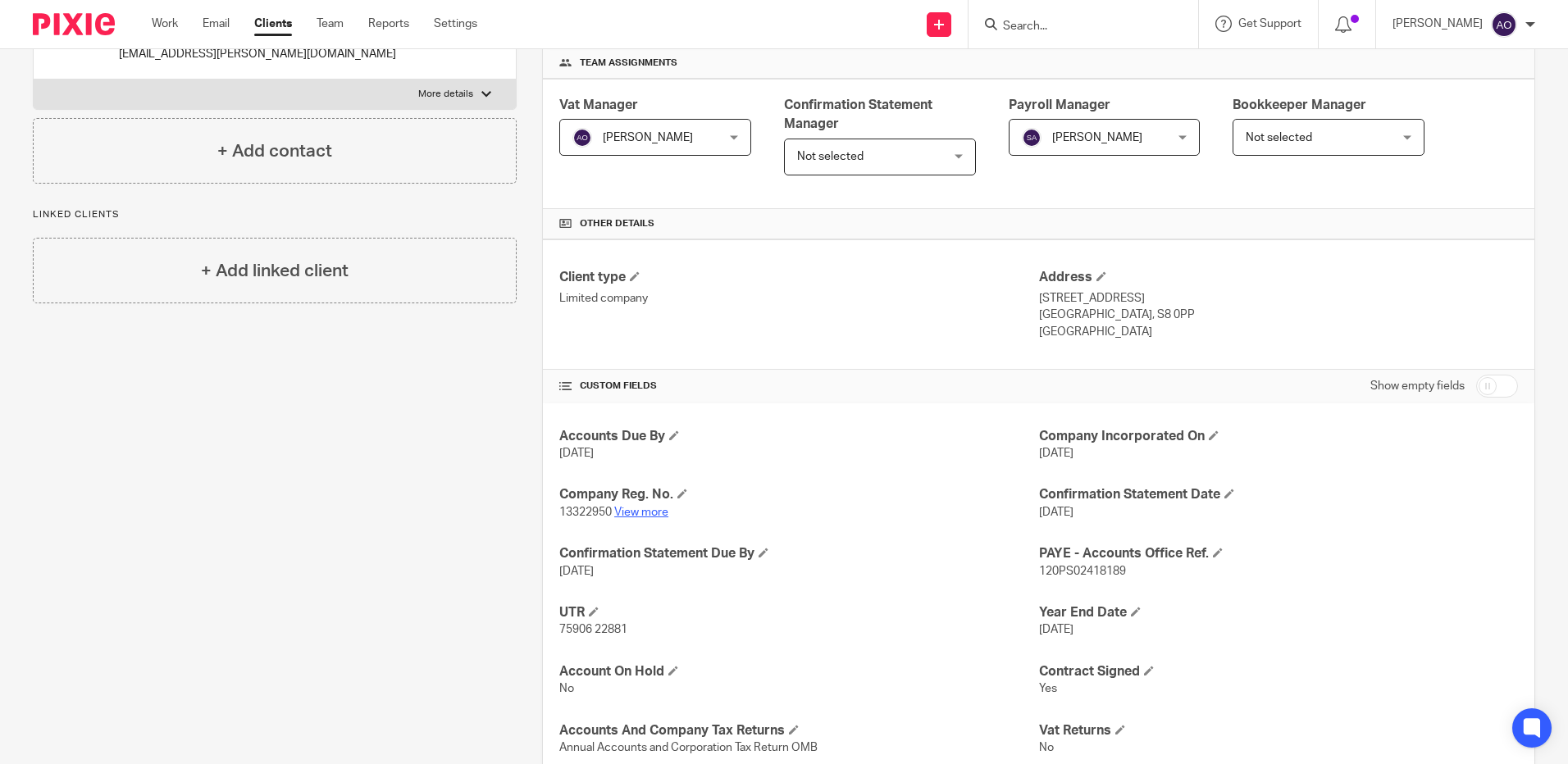
click at [654, 509] on link "View more" at bounding box center [641, 512] width 54 height 11
